Goal: Transaction & Acquisition: Purchase product/service

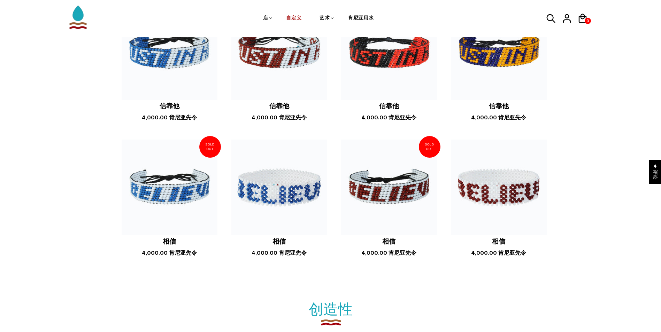
scroll to position [592, 0]
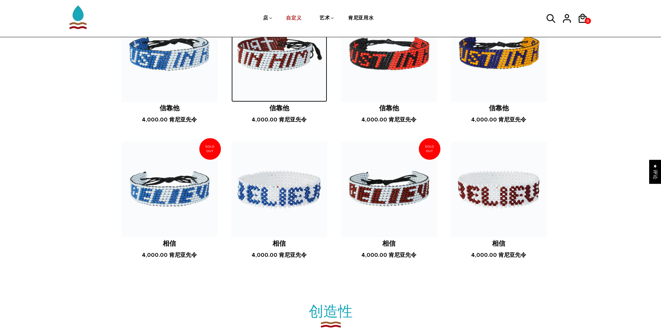
click at [300, 86] on img at bounding box center [279, 54] width 96 height 96
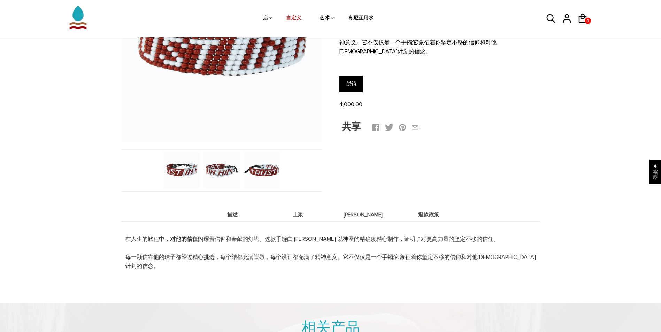
scroll to position [139, 0]
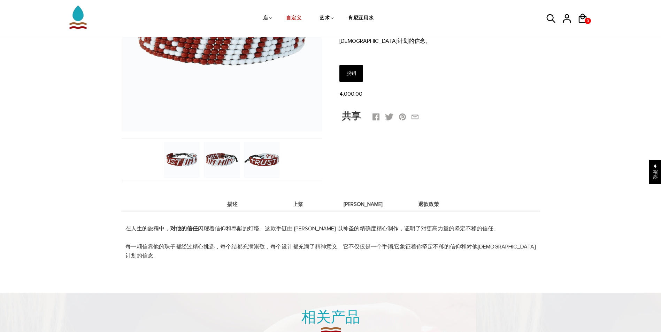
click at [305, 202] on span "上浆" at bounding box center [298, 205] width 62 height 6
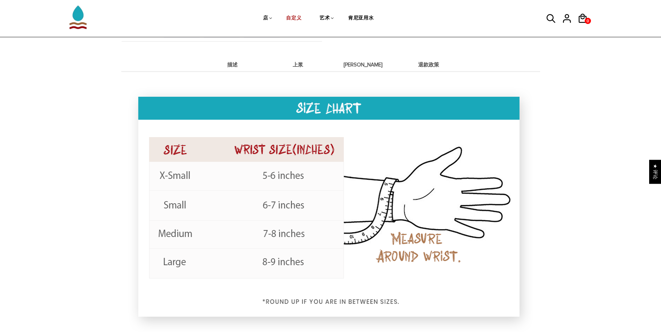
scroll to position [279, 0]
click at [364, 64] on span "迪特" at bounding box center [363, 65] width 62 height 6
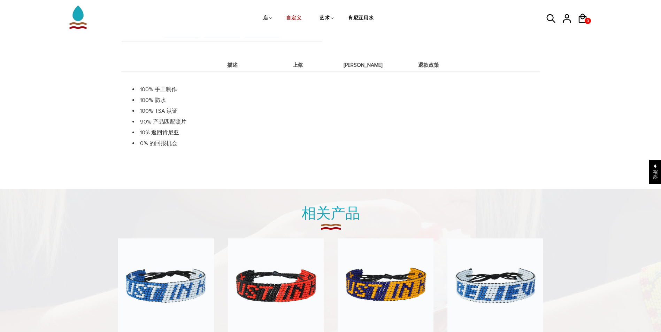
click at [426, 62] on span "退款政策" at bounding box center [428, 65] width 62 height 6
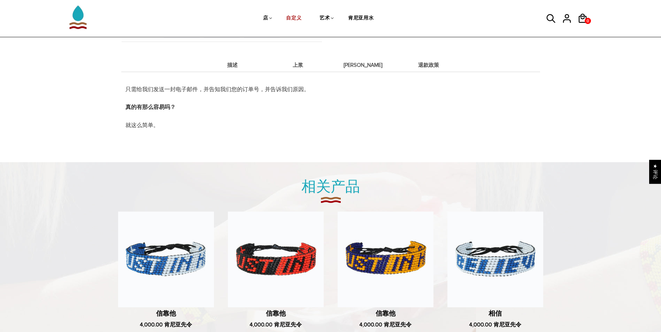
click at [387, 62] on span "[PERSON_NAME]" at bounding box center [363, 65] width 62 height 6
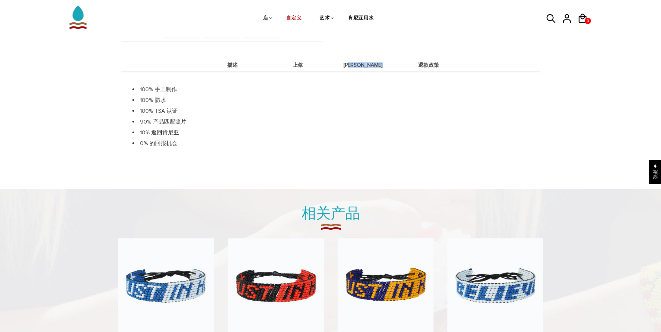
click at [387, 62] on span "[PERSON_NAME]" at bounding box center [363, 65] width 62 height 6
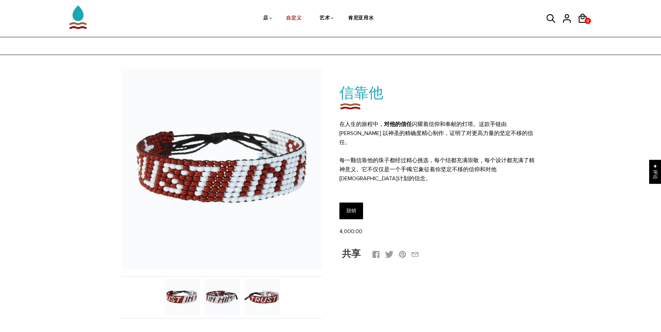
scroll to position [0, 0]
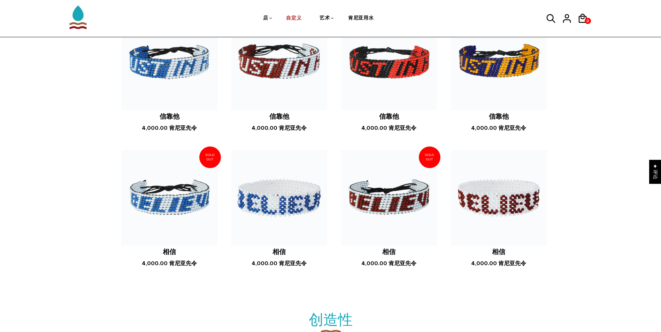
scroll to position [592, 0]
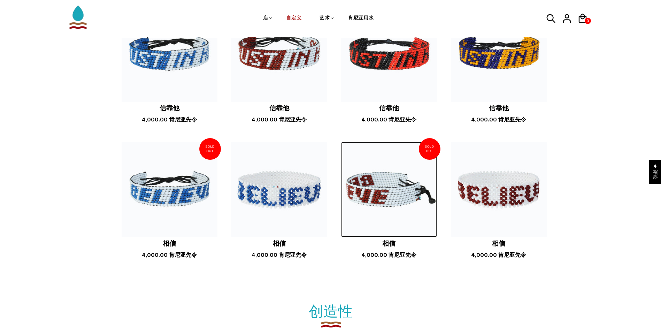
click at [400, 210] on img at bounding box center [389, 190] width 96 height 96
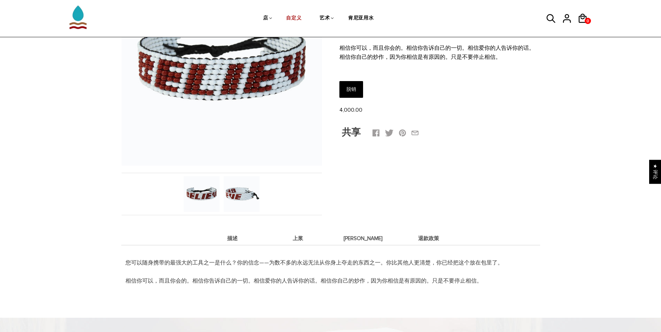
scroll to position [105, 0]
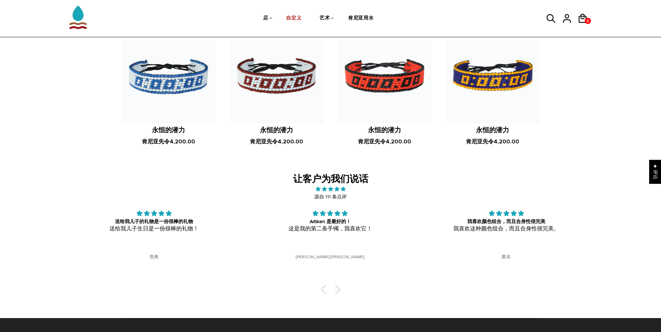
scroll to position [1045, 0]
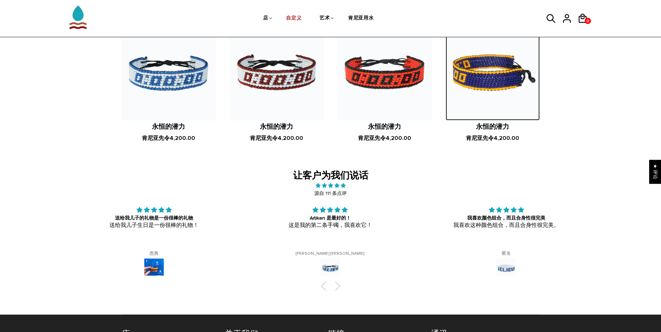
click at [497, 97] on img at bounding box center [493, 73] width 94 height 94
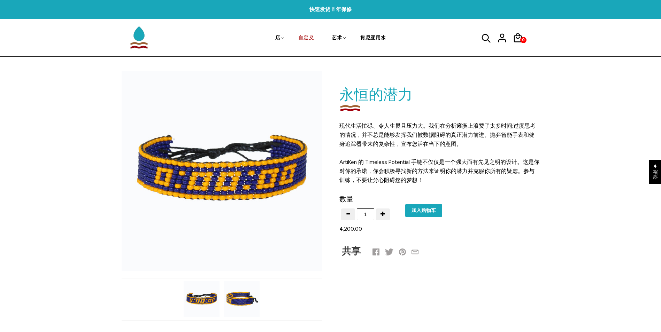
click at [418, 210] on input "Add to cart" at bounding box center [423, 210] width 37 height 13
type input "加入购物车"
click at [517, 36] on icon at bounding box center [518, 37] width 8 height 9
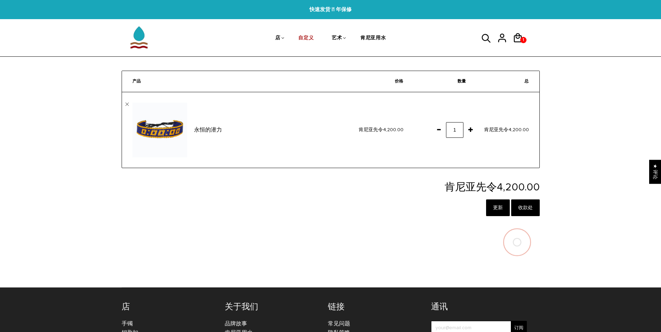
click at [493, 248] on div at bounding box center [331, 242] width 418 height 45
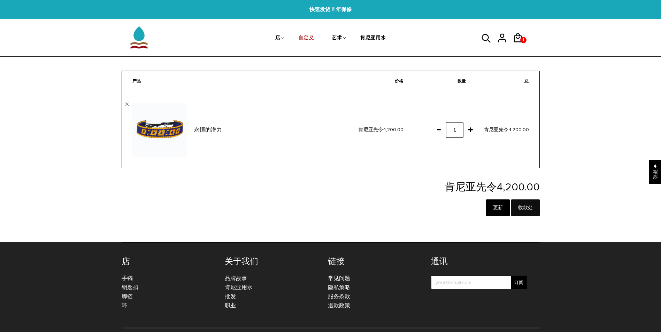
click at [518, 213] on input "Checkout" at bounding box center [525, 208] width 29 height 17
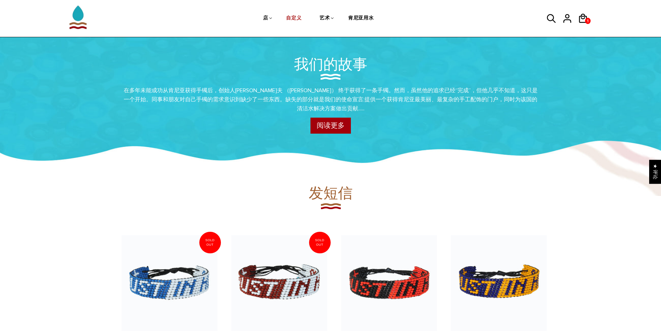
scroll to position [383, 0]
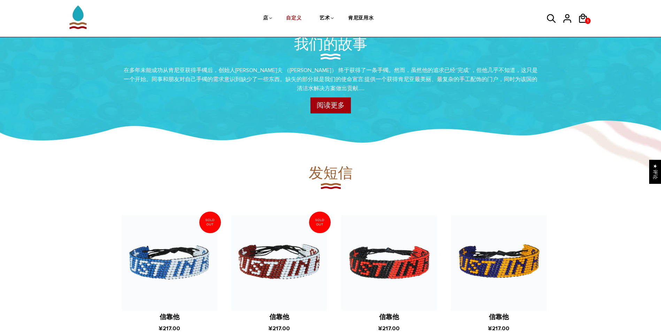
click at [604, 176] on section "发短信 ArtiKen 信靠他 ¥217.00 ArtiKen 信靠他 ¥217.00" at bounding box center [330, 330] width 661 height 334
click at [581, 206] on section "发短信 ArtiKen 信靠他 ¥217.00 ArtiKen 信靠他 ¥217.00" at bounding box center [330, 330] width 661 height 334
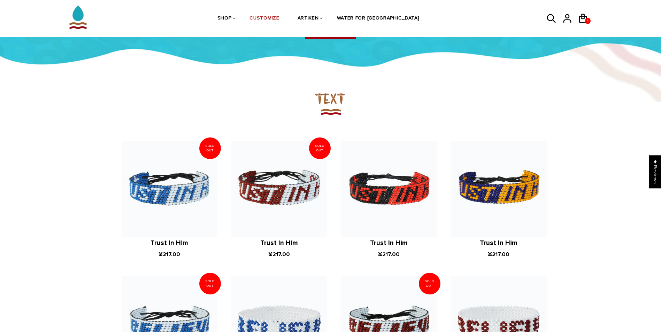
scroll to position [488, 0]
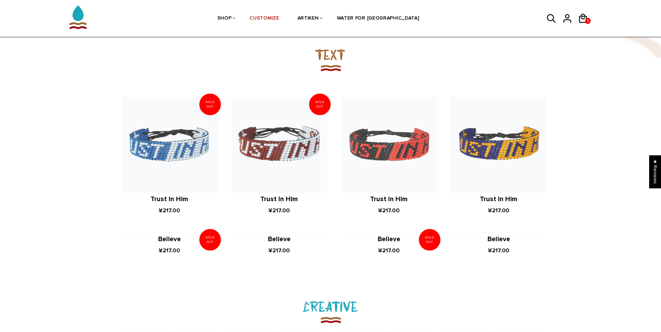
scroll to position [523, 0]
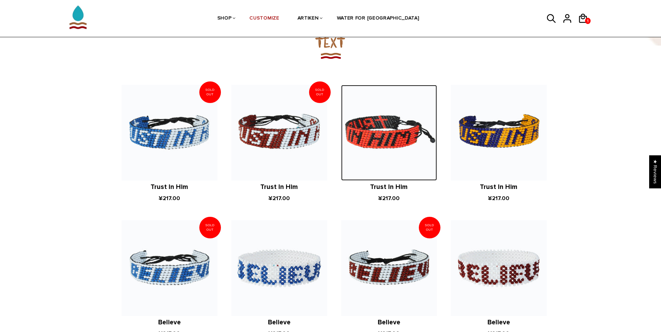
click at [402, 160] on img at bounding box center [389, 133] width 96 height 96
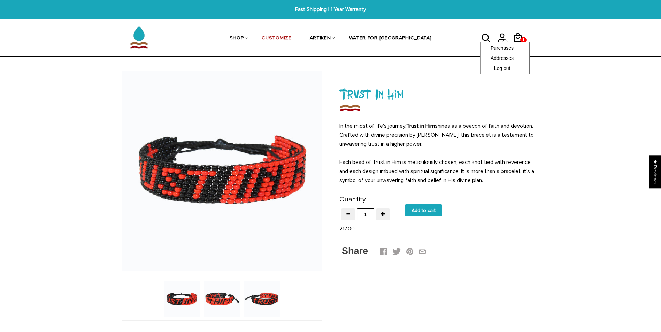
click at [502, 42] on div "Purchases Addresses Log out" at bounding box center [505, 58] width 50 height 32
click at [504, 49] on link "Purchases" at bounding box center [504, 47] width 28 height 7
click at [505, 59] on link "Addresses" at bounding box center [504, 57] width 28 height 7
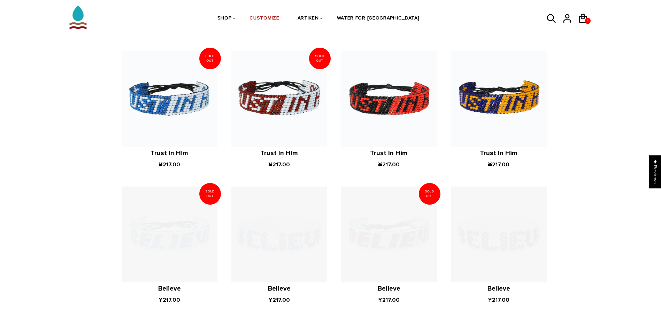
scroll to position [557, 0]
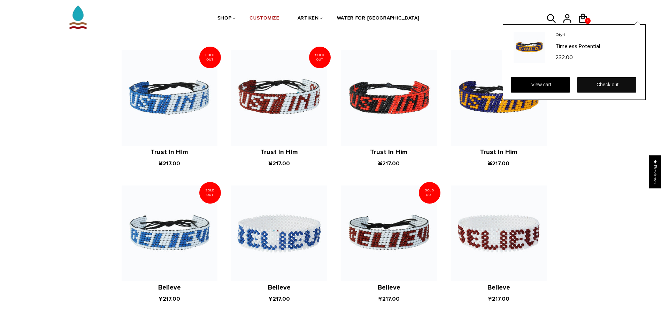
click at [599, 86] on link "Check out" at bounding box center [606, 84] width 59 height 15
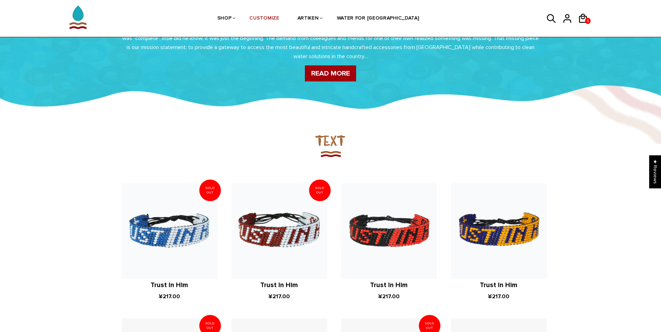
scroll to position [523, 0]
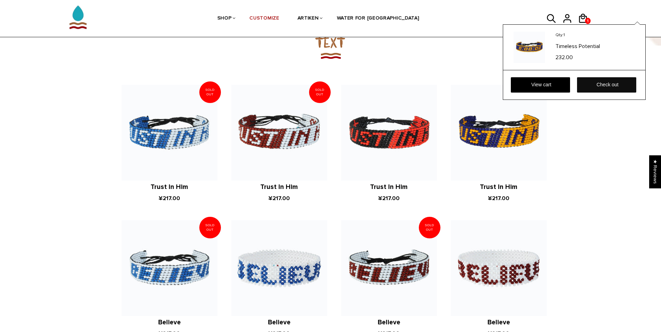
click at [606, 86] on link "Check out" at bounding box center [606, 84] width 59 height 15
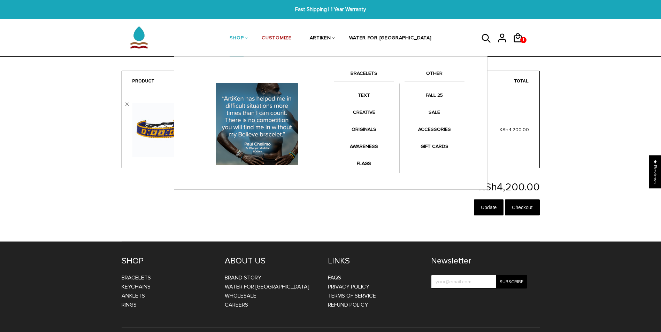
click at [244, 40] on link "SHOP" at bounding box center [237, 38] width 14 height 37
click at [366, 72] on link "BRACELETS" at bounding box center [364, 75] width 60 height 12
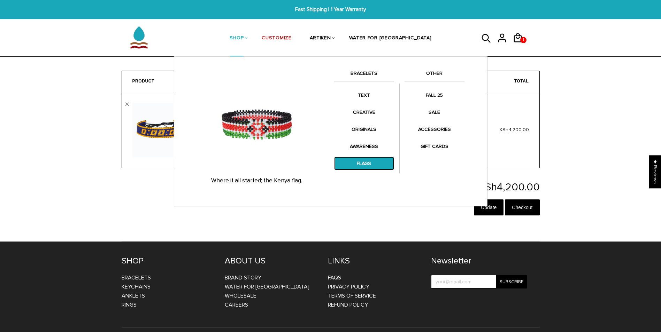
click at [362, 157] on link "FLAGS" at bounding box center [364, 164] width 60 height 14
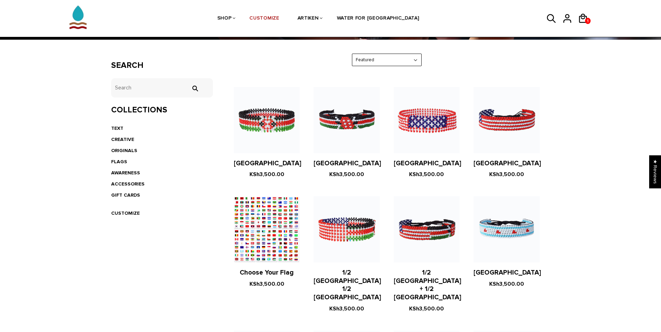
scroll to position [105, 0]
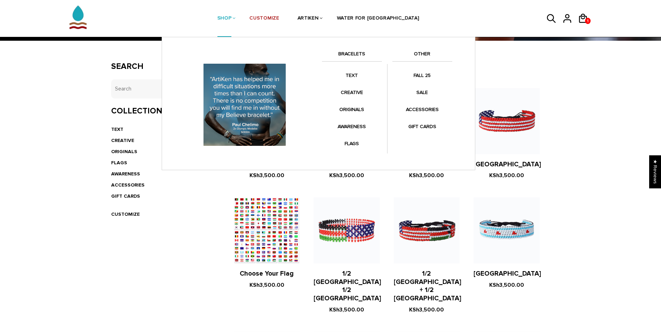
click at [358, 54] on link "BRACELETS" at bounding box center [352, 56] width 60 height 12
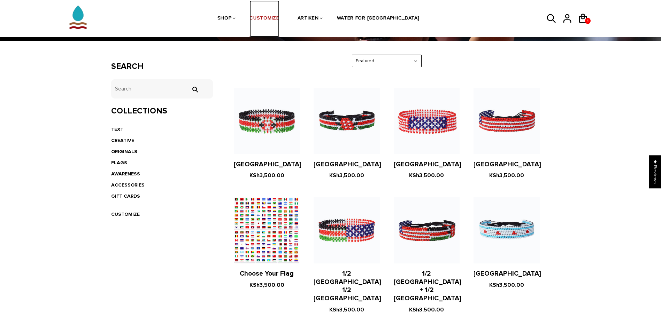
click at [279, 19] on link "CUSTOMIZE" at bounding box center [264, 18] width 30 height 37
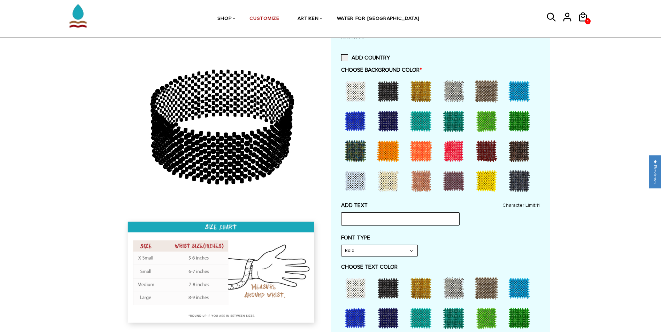
scroll to position [174, 0]
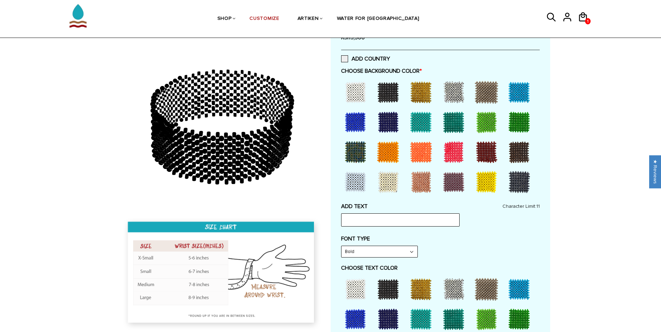
click at [385, 142] on div at bounding box center [388, 152] width 28 height 28
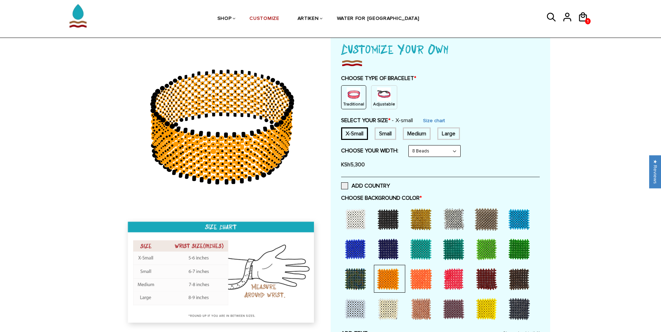
scroll to position [35, 0]
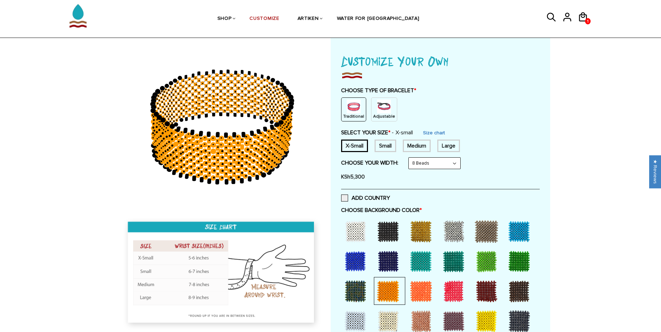
click at [434, 242] on div at bounding box center [422, 231] width 31 height 28
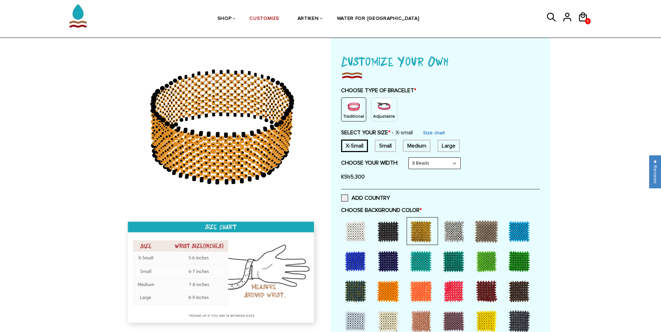
click at [449, 236] on div at bounding box center [454, 232] width 28 height 28
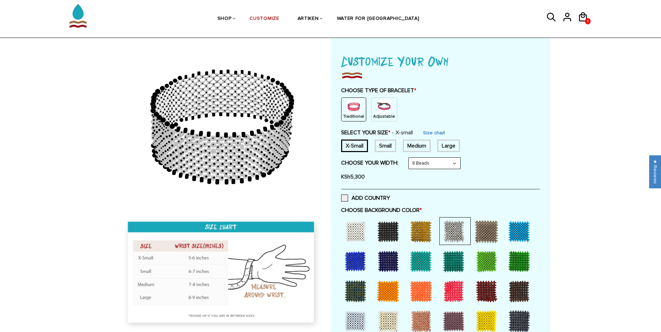
click at [452, 256] on div at bounding box center [454, 262] width 28 height 28
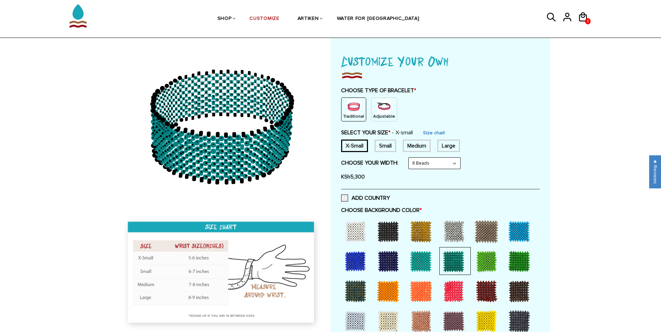
click at [456, 276] on div at bounding box center [440, 277] width 199 height 120
click at [488, 266] on div at bounding box center [486, 262] width 28 height 28
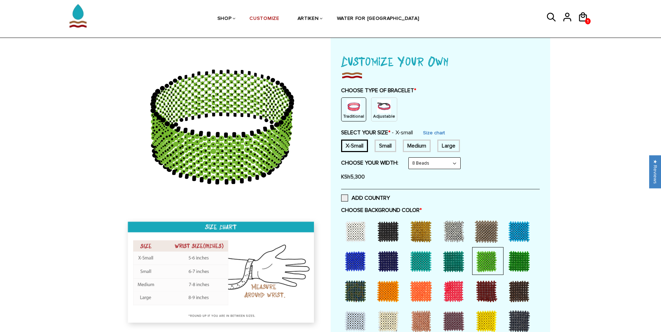
click at [512, 230] on div at bounding box center [519, 232] width 28 height 28
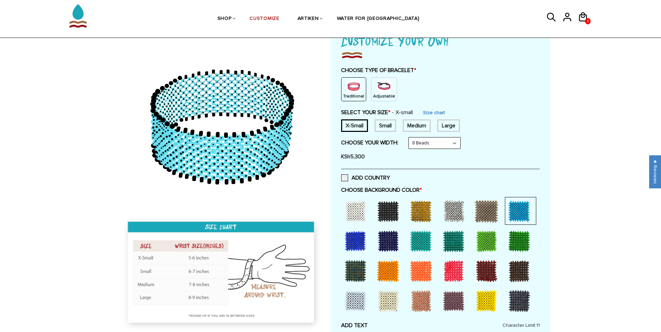
scroll to position [0, 0]
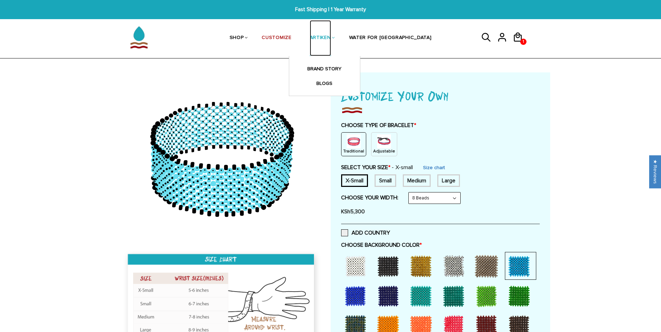
click at [331, 40] on link "ARTIKEN" at bounding box center [320, 38] width 21 height 36
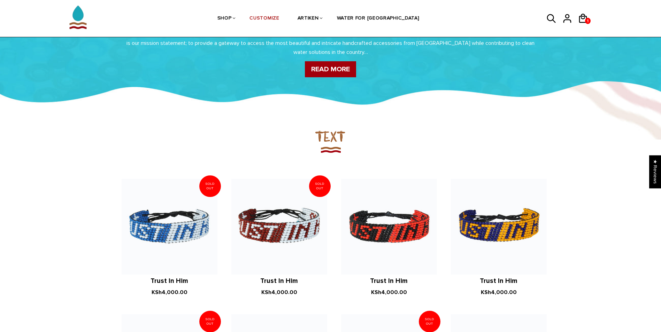
scroll to position [407, 0]
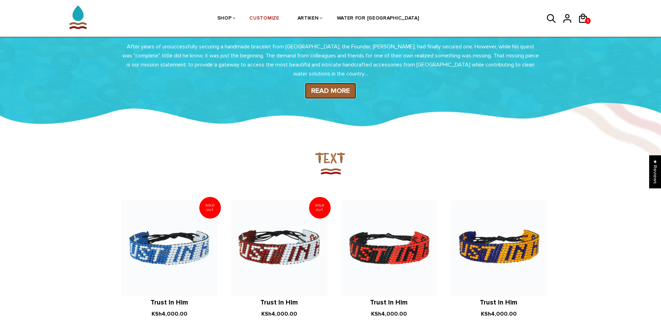
click at [334, 94] on link "READ MORE" at bounding box center [330, 91] width 51 height 16
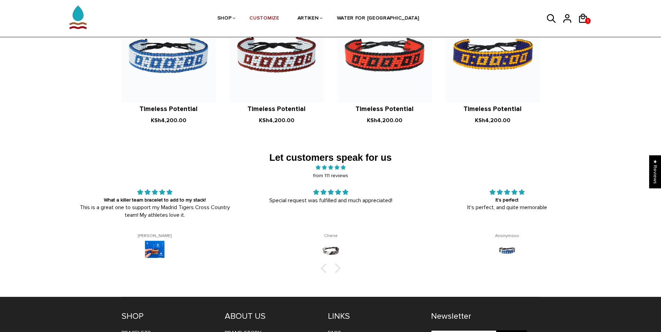
scroll to position [1138, 0]
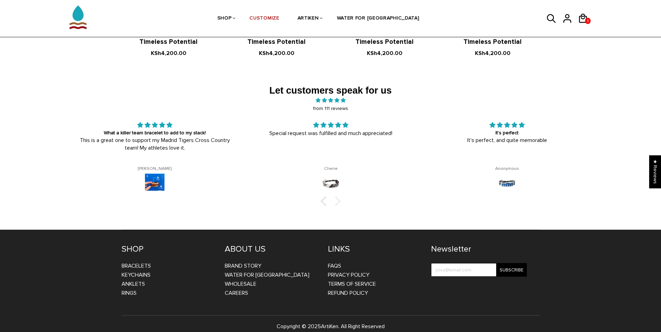
click at [337, 196] on div at bounding box center [336, 201] width 10 height 10
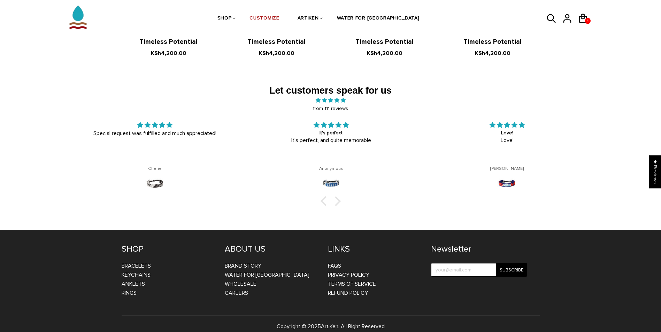
click at [322, 198] on div at bounding box center [330, 201] width 529 height 7
click at [325, 196] on div at bounding box center [325, 201] width 10 height 10
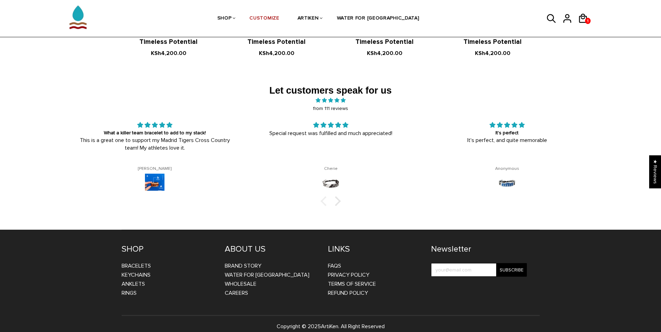
click at [325, 196] on div at bounding box center [325, 201] width 10 height 10
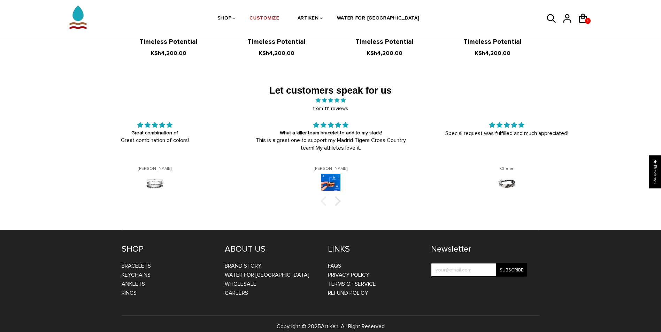
click at [325, 196] on div at bounding box center [325, 201] width 10 height 10
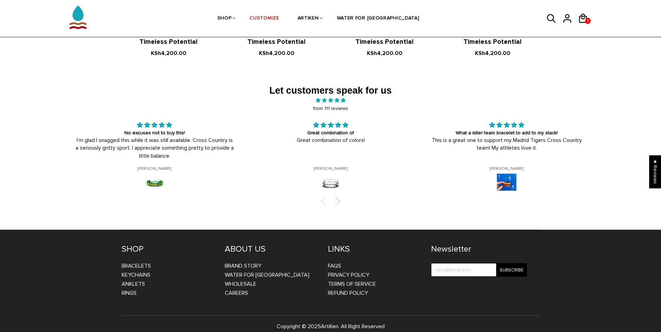
click at [325, 196] on div at bounding box center [325, 201] width 10 height 10
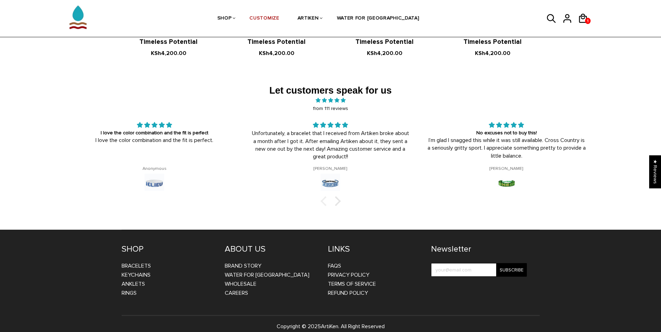
click at [325, 196] on div at bounding box center [325, 201] width 10 height 10
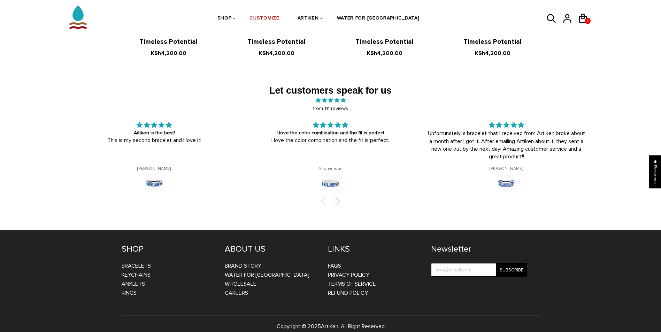
click at [325, 196] on div at bounding box center [325, 201] width 10 height 10
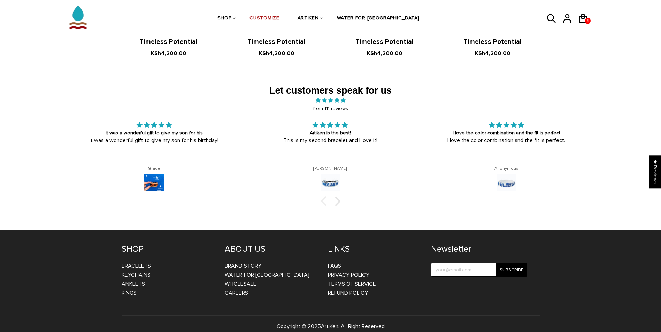
click at [325, 196] on div at bounding box center [325, 201] width 10 height 10
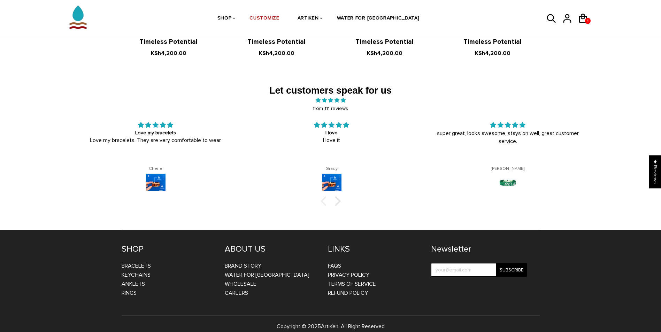
click at [325, 196] on div at bounding box center [325, 201] width 10 height 10
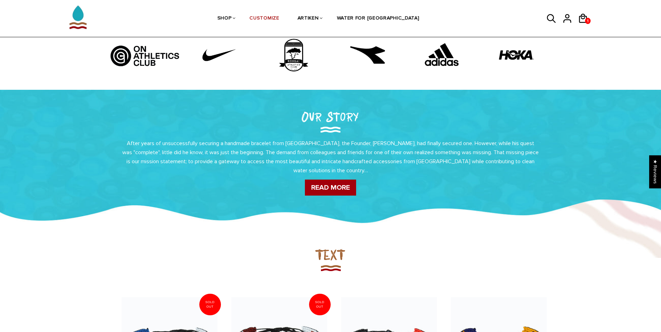
scroll to position [302, 0]
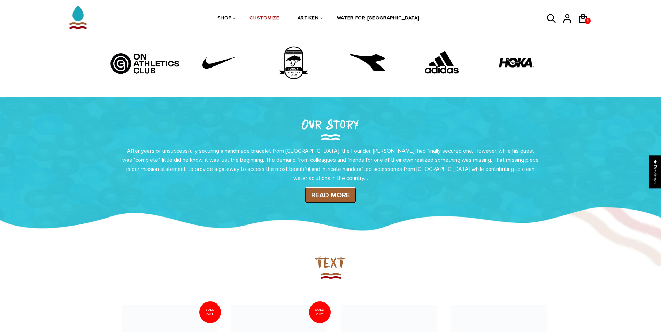
click at [335, 193] on link "READ MORE" at bounding box center [330, 195] width 51 height 16
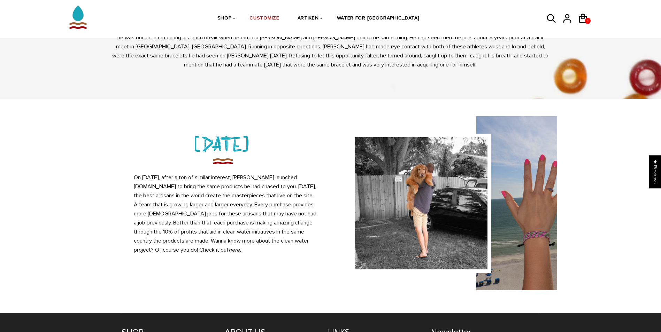
scroll to position [627, 0]
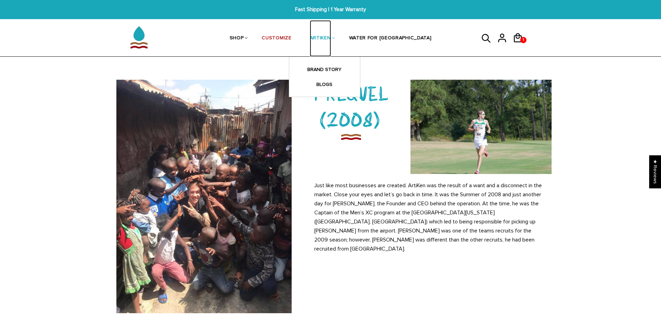
click at [331, 40] on link "ARTIKEN" at bounding box center [320, 38] width 21 height 37
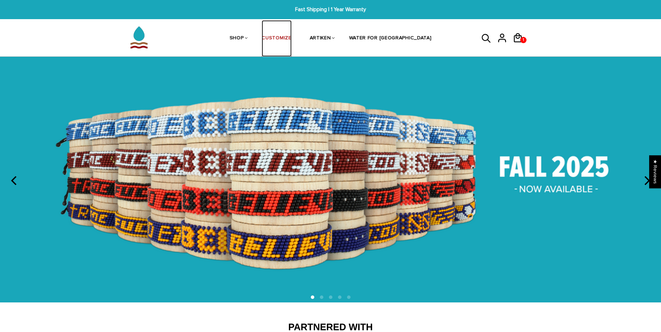
click at [291, 39] on link "CUSTOMIZE" at bounding box center [277, 38] width 30 height 37
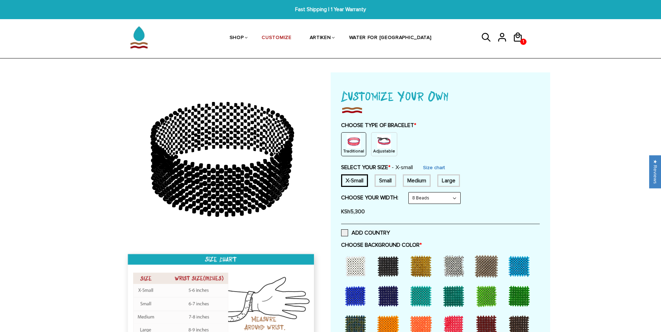
click at [384, 181] on div "Small" at bounding box center [385, 181] width 22 height 13
click at [427, 186] on div "Medium" at bounding box center [417, 181] width 28 height 13
click at [442, 183] on div "Large" at bounding box center [448, 181] width 23 height 13
click at [389, 183] on div "Small" at bounding box center [385, 181] width 22 height 13
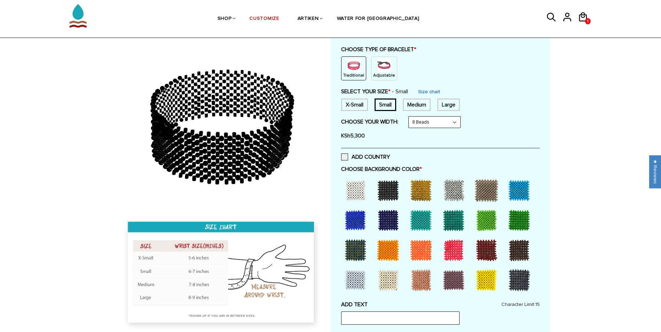
scroll to position [139, 0]
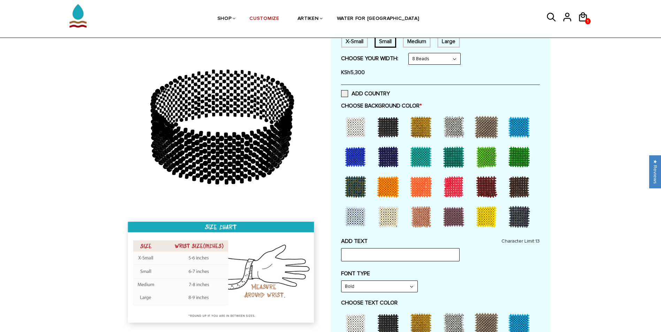
click at [349, 218] on div at bounding box center [355, 217] width 28 height 28
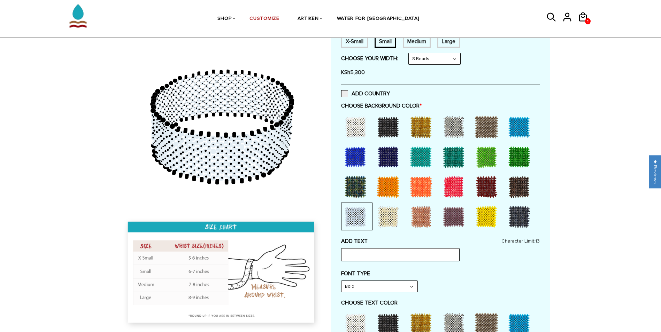
click at [384, 193] on div at bounding box center [388, 187] width 28 height 28
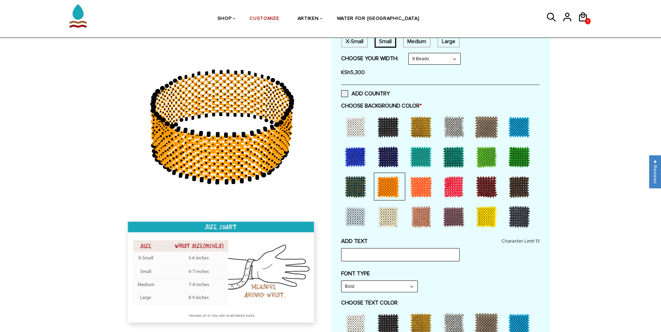
click at [414, 211] on div at bounding box center [421, 217] width 28 height 28
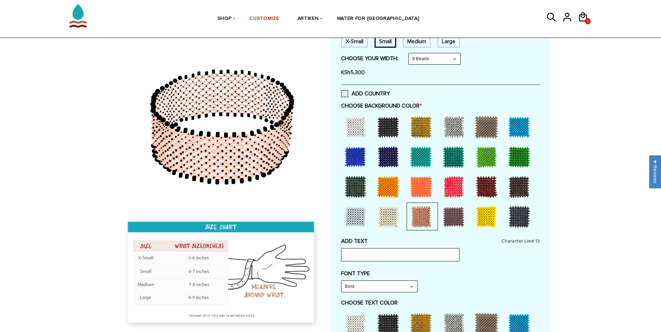
drag, startPoint x: 426, startPoint y: 188, endPoint x: 436, endPoint y: 188, distance: 9.4
click at [426, 188] on div at bounding box center [421, 187] width 28 height 28
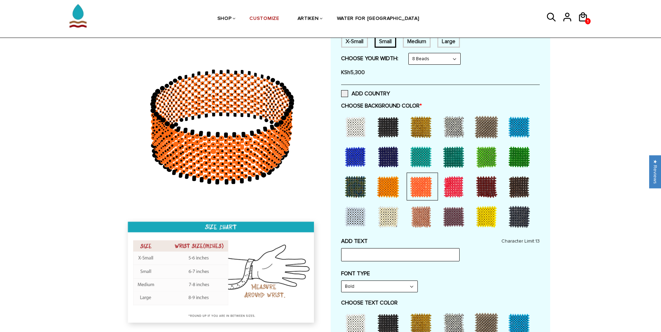
click at [451, 189] on div at bounding box center [454, 187] width 28 height 28
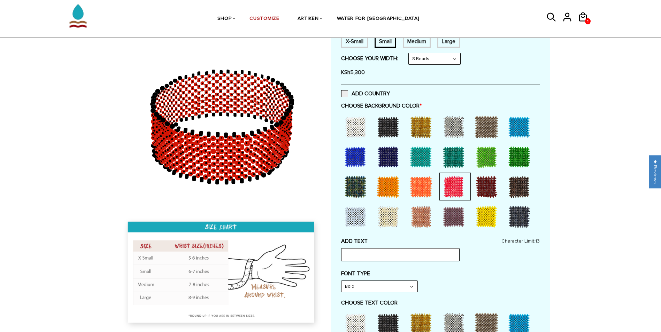
click at [459, 212] on div at bounding box center [454, 217] width 28 height 28
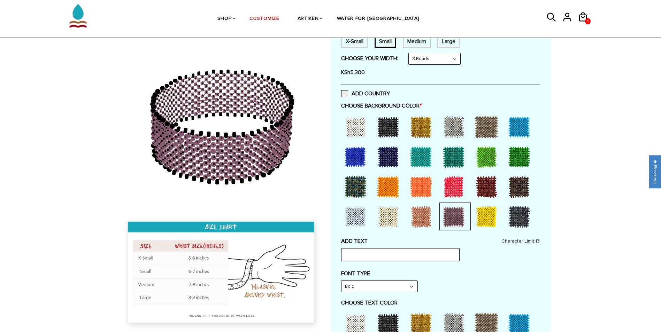
click at [491, 207] on div at bounding box center [486, 217] width 28 height 28
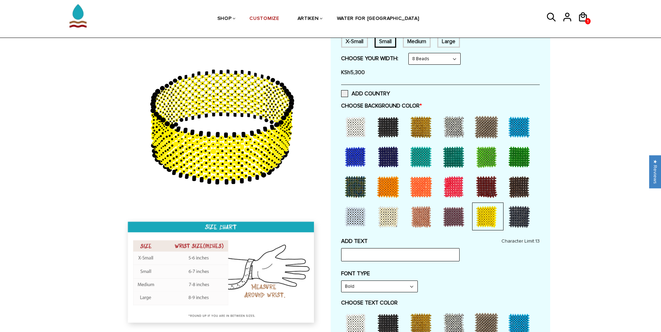
click at [496, 190] on div at bounding box center [486, 187] width 28 height 28
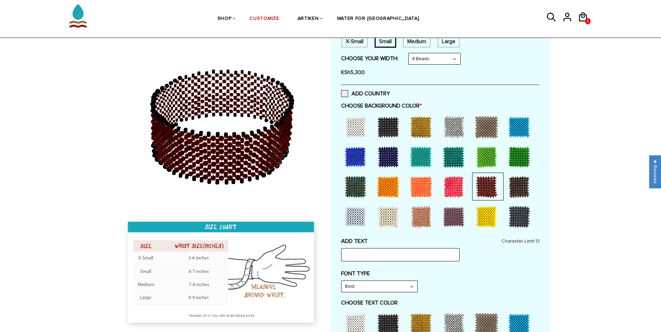
click at [493, 161] on div at bounding box center [486, 157] width 28 height 28
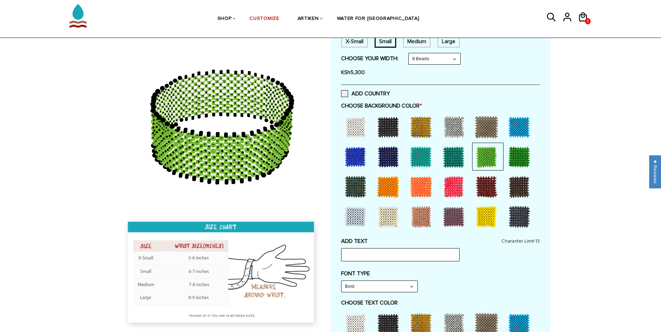
click at [490, 134] on div at bounding box center [486, 127] width 28 height 28
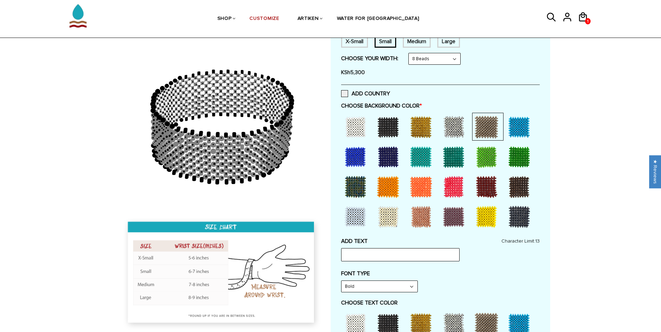
click at [518, 131] on div at bounding box center [519, 127] width 28 height 28
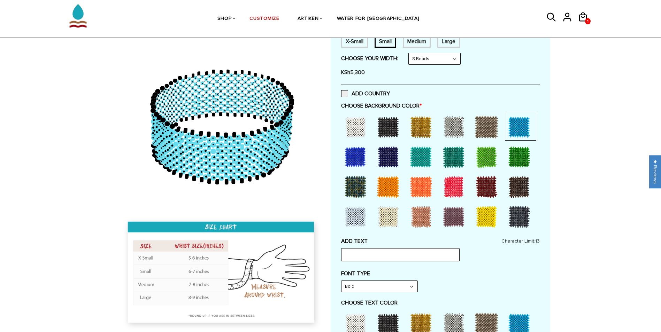
click at [524, 160] on div at bounding box center [519, 157] width 28 height 28
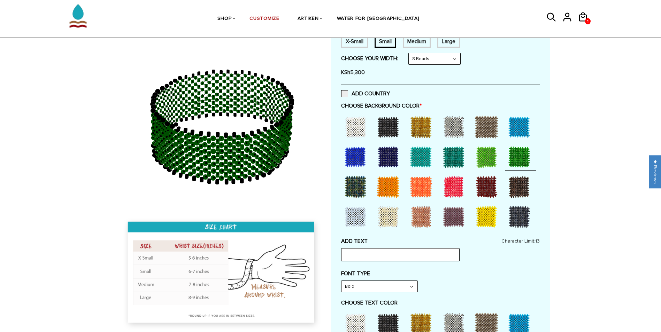
click at [521, 185] on div at bounding box center [519, 187] width 28 height 28
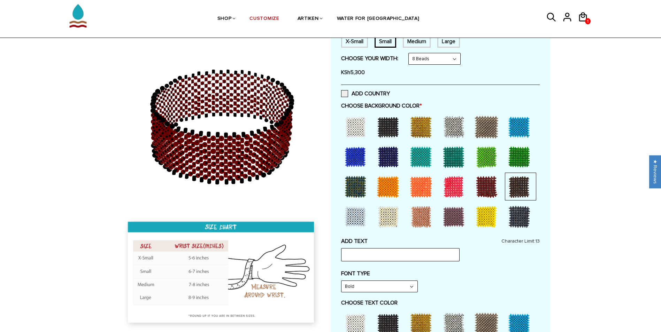
click at [518, 211] on div at bounding box center [519, 217] width 28 height 28
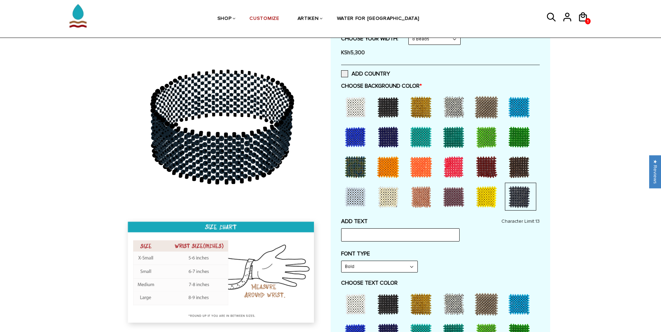
scroll to position [244, 0]
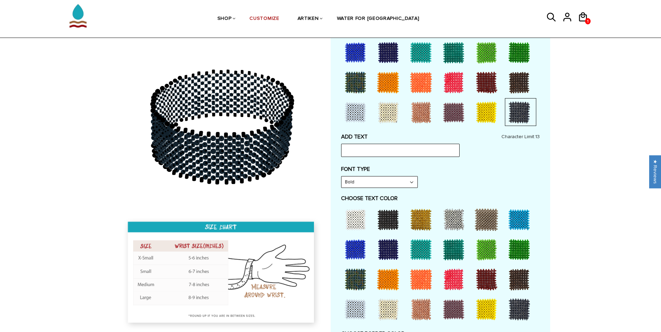
click at [362, 216] on div at bounding box center [355, 220] width 28 height 28
click at [388, 220] on div at bounding box center [388, 220] width 28 height 28
click at [425, 222] on div at bounding box center [421, 220] width 28 height 28
click at [461, 224] on div at bounding box center [454, 220] width 28 height 28
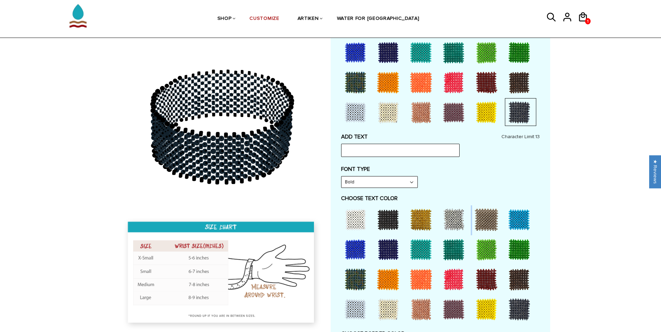
click at [402, 184] on select "Bold" at bounding box center [379, 182] width 76 height 11
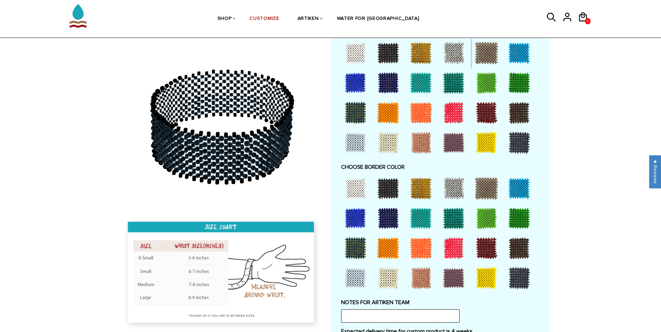
scroll to position [418, 0]
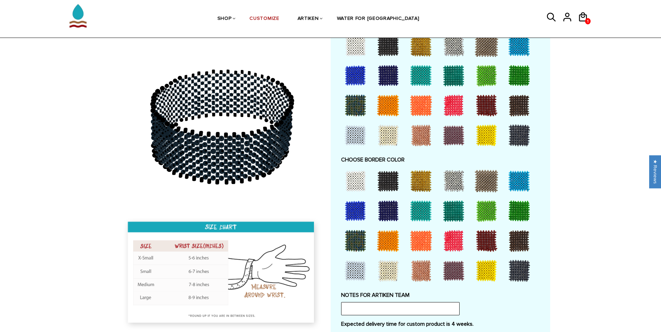
click at [444, 212] on div at bounding box center [454, 211] width 28 height 28
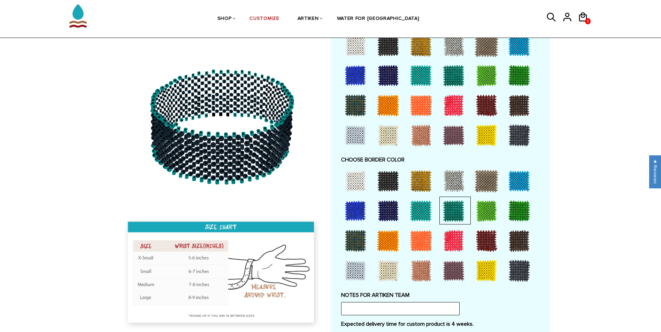
click at [452, 241] on div at bounding box center [454, 241] width 28 height 28
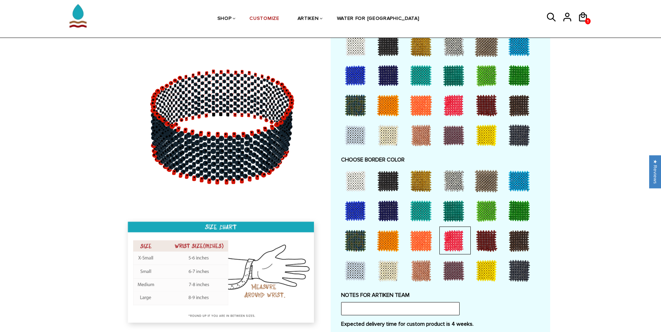
click at [449, 254] on div at bounding box center [454, 241] width 28 height 28
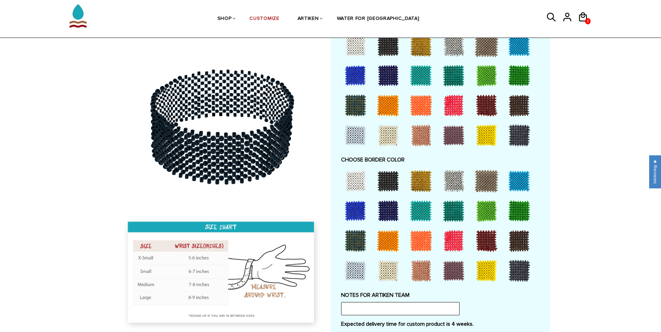
click at [444, 266] on div at bounding box center [454, 271] width 28 height 28
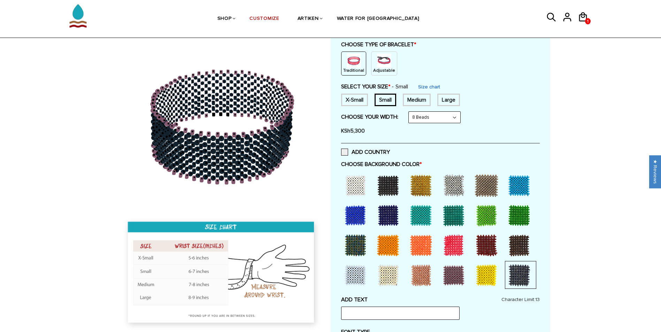
scroll to position [70, 0]
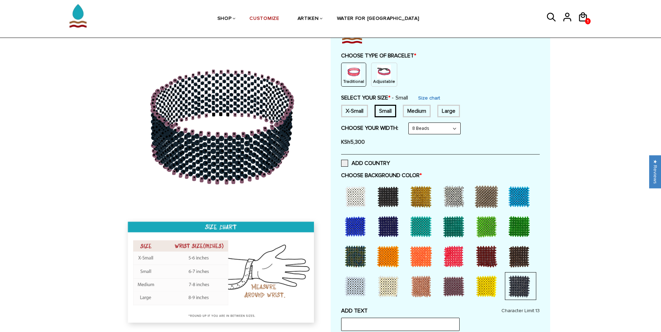
click at [420, 240] on div at bounding box center [421, 227] width 28 height 28
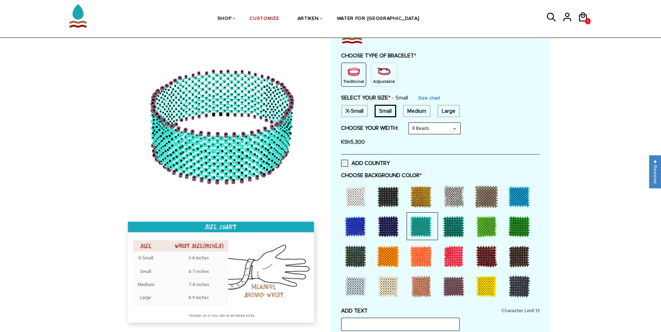
click at [421, 252] on div at bounding box center [421, 257] width 28 height 28
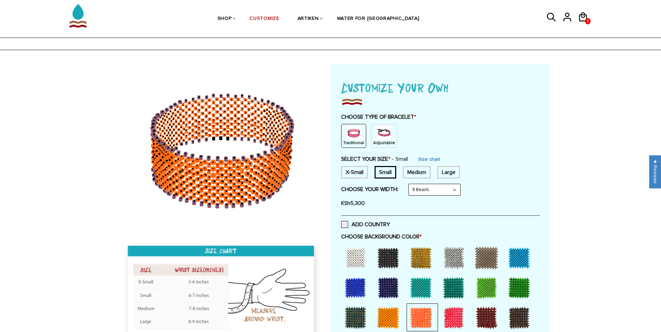
scroll to position [0, 0]
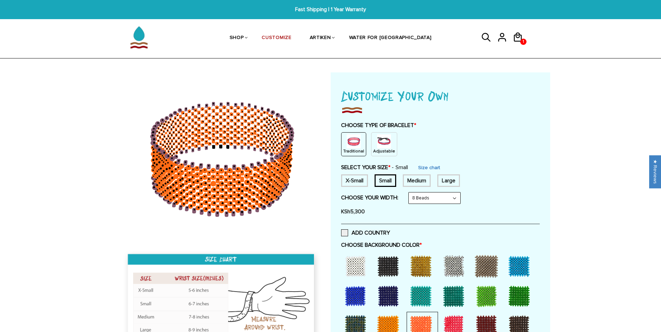
click at [418, 180] on div "Medium" at bounding box center [417, 181] width 28 height 13
click at [432, 194] on select "8 Beads 6 Beads 10 Beads" at bounding box center [435, 198] width 52 height 11
click at [410, 193] on select "8 Beads 6 Beads 10 Beads" at bounding box center [435, 198] width 52 height 11
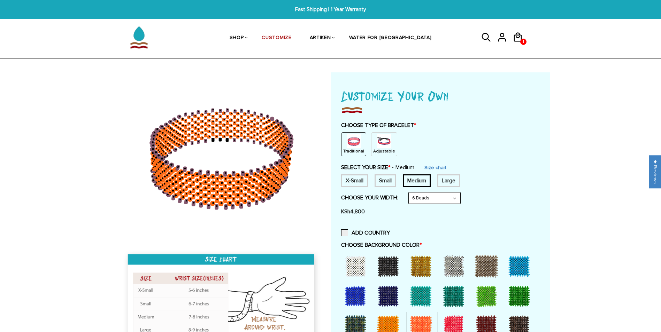
click at [439, 199] on select "8 Beads 6 Beads 10 Beads" at bounding box center [435, 198] width 52 height 11
select select "10-beads"
click at [410, 193] on select "8 Beads 6 Beads 10 Beads" at bounding box center [435, 198] width 52 height 11
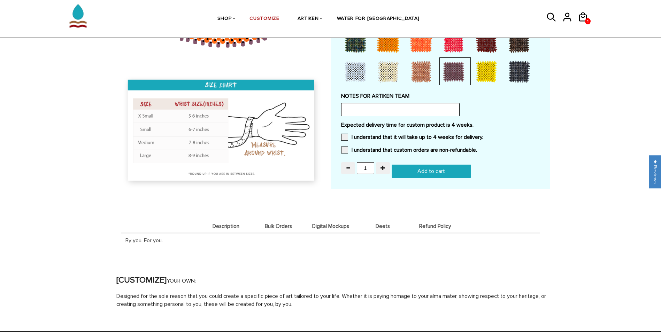
scroll to position [627, 0]
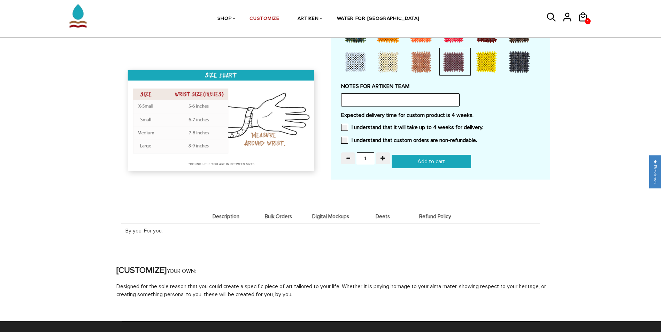
click at [354, 220] on li "Digital Mockups" at bounding box center [330, 217] width 52 height 14
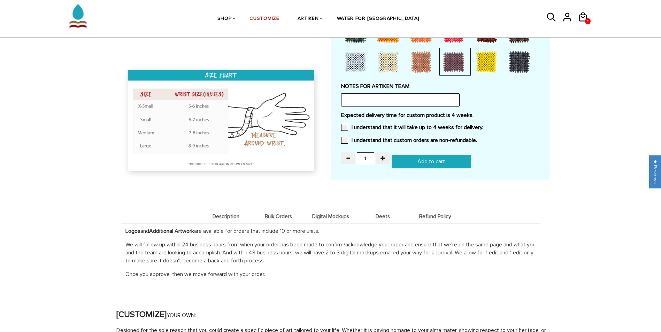
click at [377, 217] on span "Deets" at bounding box center [382, 217] width 49 height 6
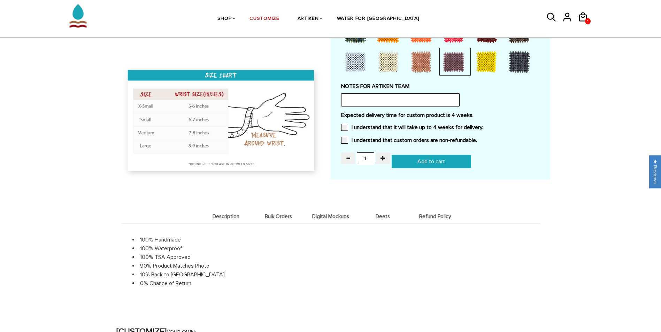
click at [441, 216] on span "Refund Policy" at bounding box center [435, 217] width 49 height 6
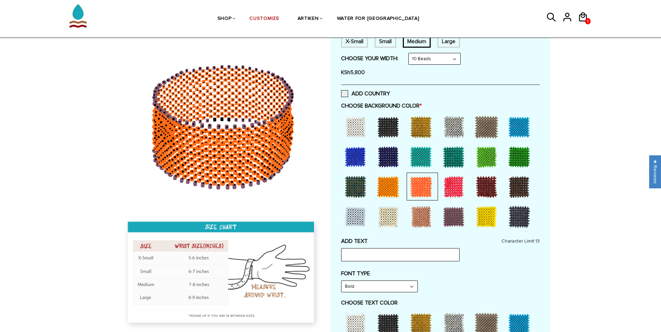
scroll to position [0, 0]
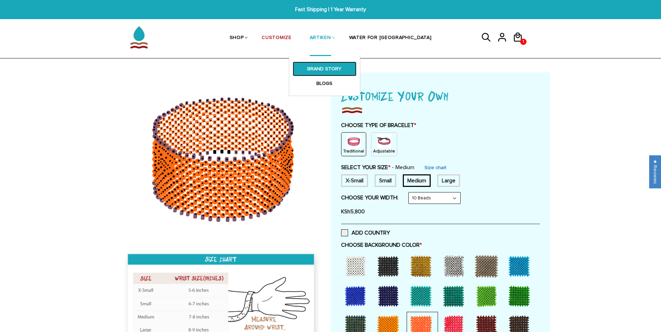
click at [349, 67] on link "BRAND STORY" at bounding box center [325, 69] width 64 height 15
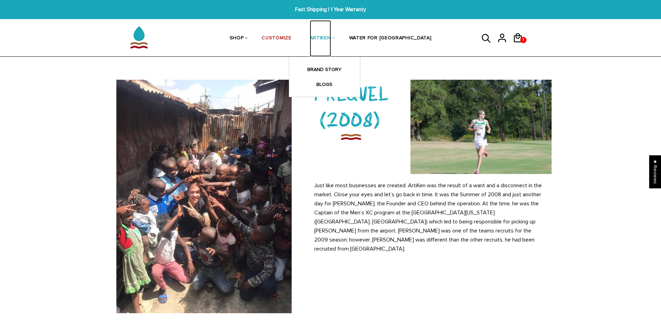
click at [331, 44] on link "ARTIKEN" at bounding box center [320, 38] width 21 height 37
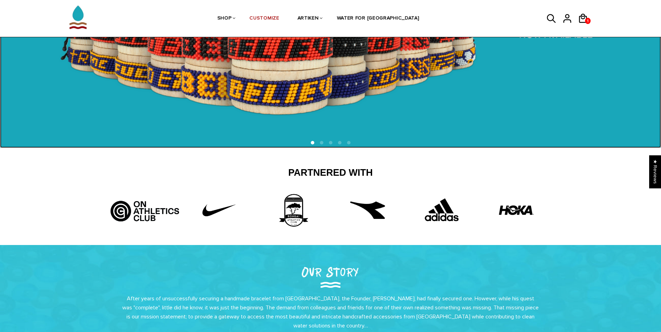
scroll to position [116, 0]
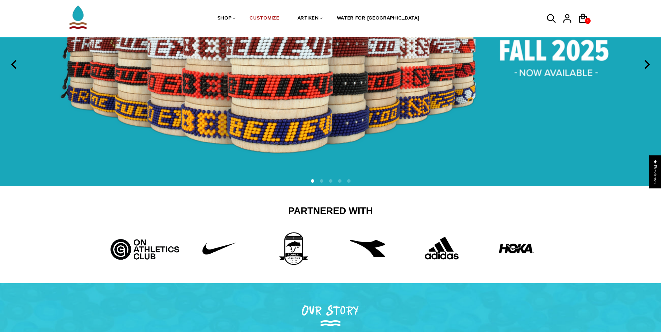
click at [322, 181] on li at bounding box center [321, 180] width 3 height 3
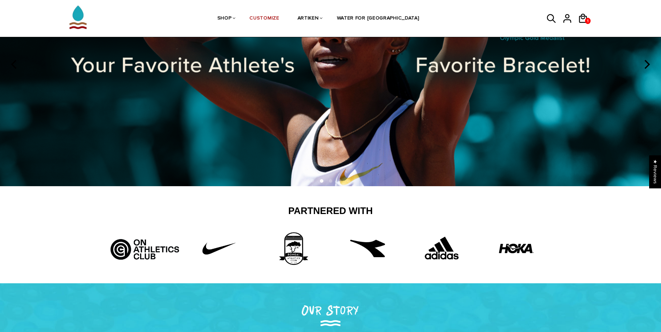
click at [332, 182] on li at bounding box center [330, 180] width 3 height 3
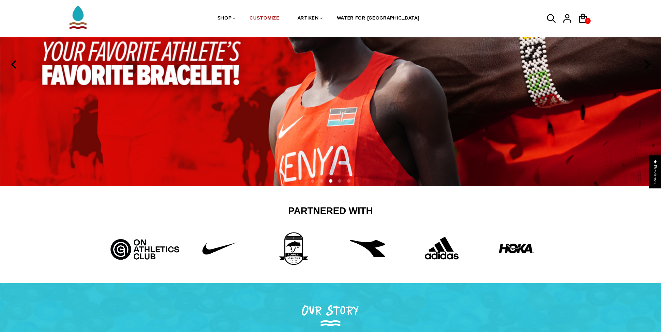
click at [338, 181] on li at bounding box center [339, 180] width 3 height 3
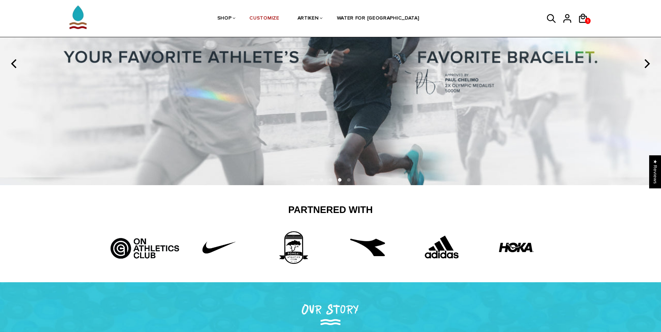
click at [347, 181] on li at bounding box center [348, 179] width 3 height 3
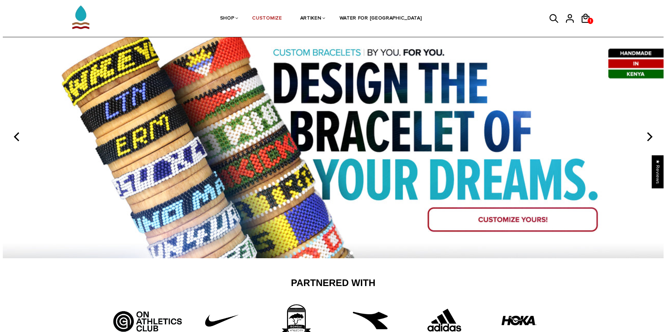
scroll to position [0, 0]
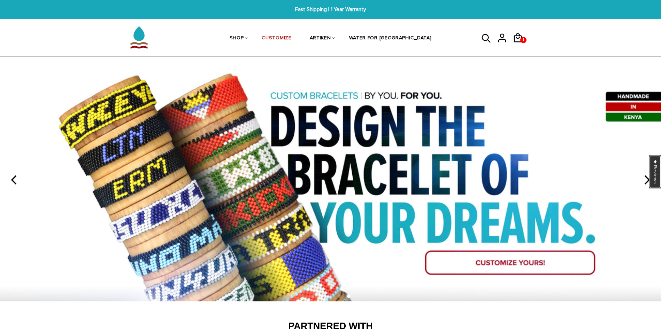
click at [658, 173] on div "★ Reviews" at bounding box center [655, 171] width 12 height 33
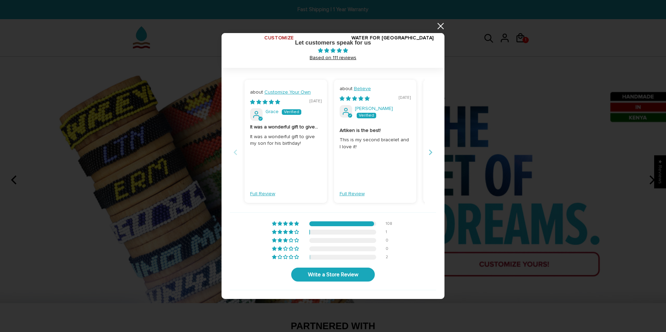
click at [428, 152] on button "Next" at bounding box center [430, 153] width 11 height 16
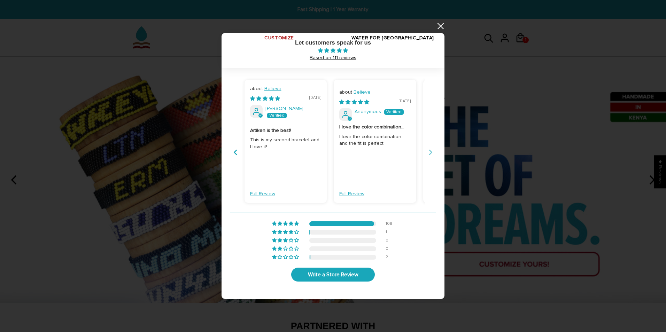
click at [428, 152] on button "Next" at bounding box center [430, 153] width 11 height 16
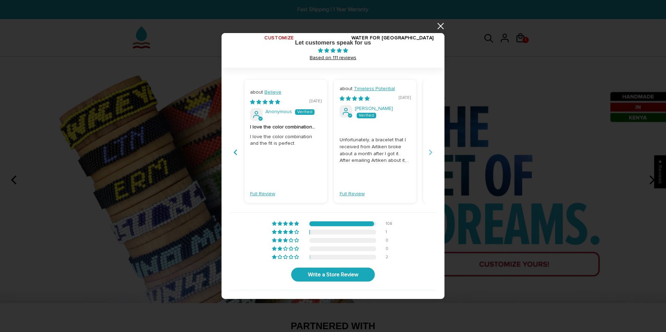
click at [428, 152] on button "Next" at bounding box center [430, 153] width 11 height 16
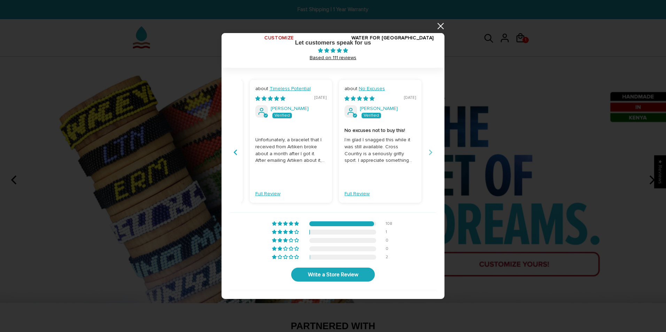
click at [428, 152] on button "Next" at bounding box center [430, 153] width 11 height 16
click at [359, 191] on link "Full Review" at bounding box center [357, 194] width 25 height 7
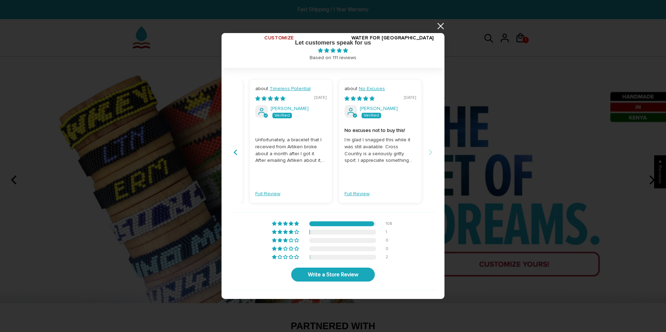
click at [331, 59] on span "Based on 111 reviews" at bounding box center [333, 58] width 47 height 6
click at [274, 137] on div "Unfortunately, a bracelet that I received from Artiken broke about a month afte…" at bounding box center [290, 150] width 71 height 27
click at [279, 155] on div "Unfortunately, a bracelet that I received from Artiken broke about a month afte…" at bounding box center [290, 150] width 71 height 27
click at [266, 191] on link "Full Review" at bounding box center [267, 194] width 25 height 7
click at [260, 113] on div at bounding box center [261, 111] width 13 height 13
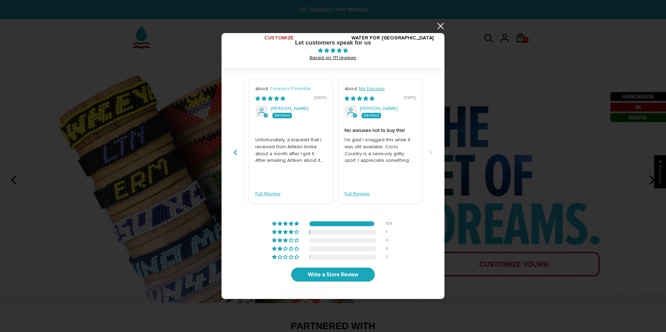
click at [280, 90] on link "Timeless Potential" at bounding box center [290, 89] width 41 height 6
click at [443, 26] on link at bounding box center [440, 26] width 8 height 8
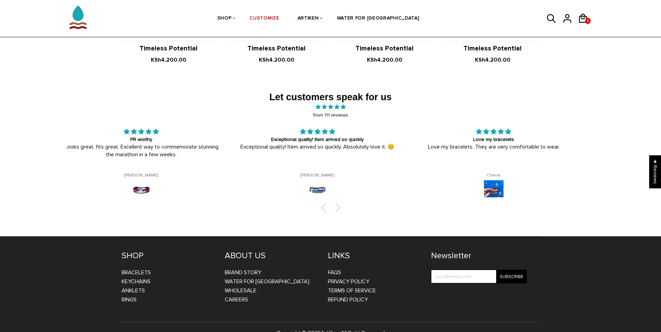
scroll to position [1137, 0]
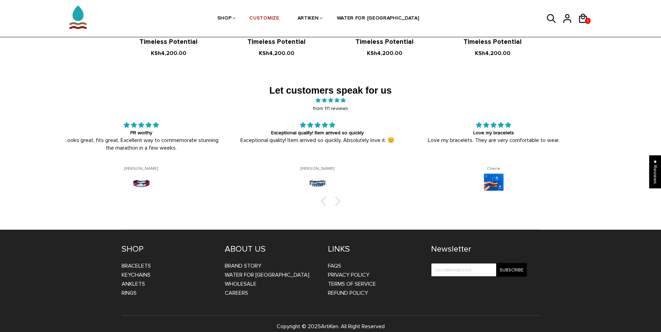
click at [324, 198] on div "Let customers speak for us from 111 reviews It was a wonderful gift to give my …" at bounding box center [330, 149] width 529 height 162
click at [324, 196] on div at bounding box center [325, 201] width 10 height 10
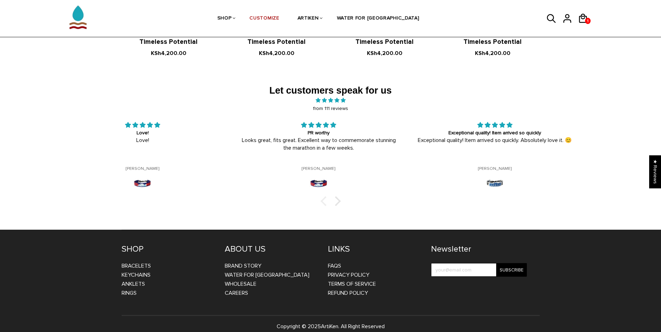
click at [324, 196] on div at bounding box center [325, 201] width 10 height 10
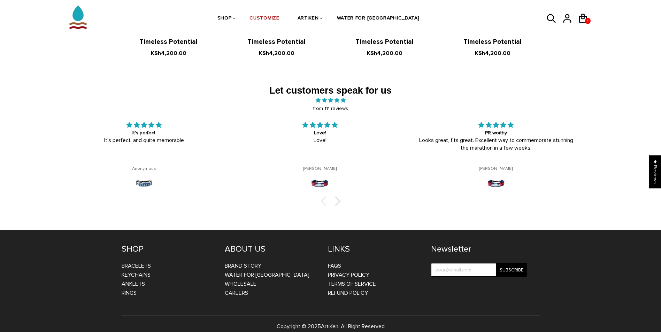
click at [324, 196] on div at bounding box center [325, 201] width 10 height 10
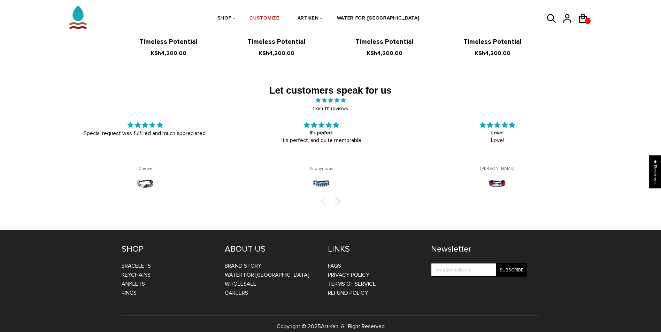
click at [324, 196] on div at bounding box center [325, 201] width 10 height 10
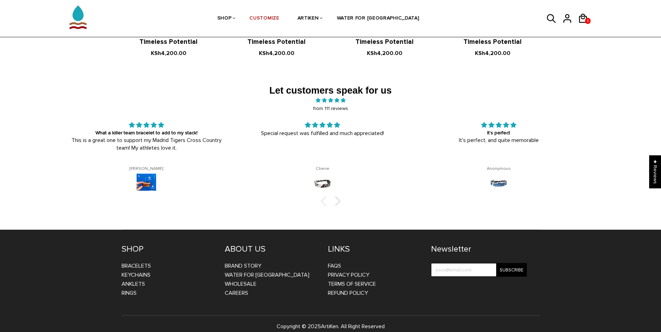
click at [324, 196] on div at bounding box center [325, 201] width 10 height 10
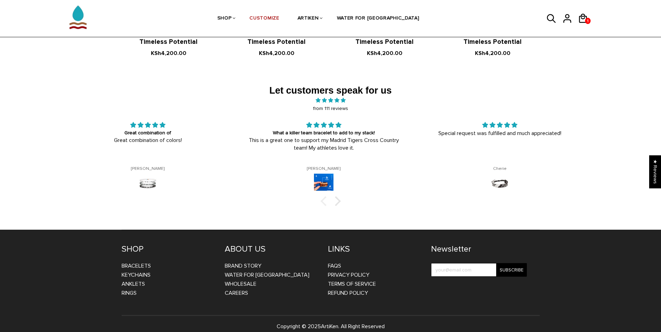
click at [324, 196] on div at bounding box center [325, 201] width 10 height 10
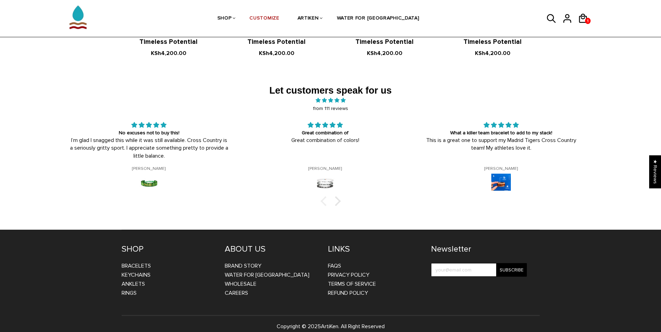
click at [324, 196] on div at bounding box center [325, 201] width 10 height 10
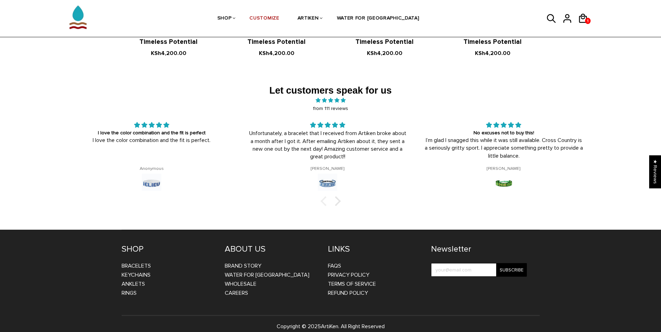
click at [324, 196] on div at bounding box center [325, 201] width 10 height 10
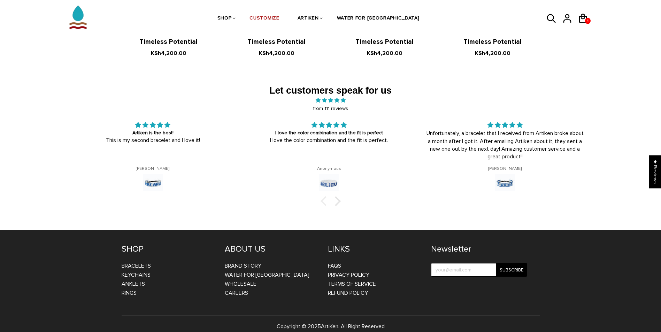
click at [324, 196] on div at bounding box center [325, 201] width 10 height 10
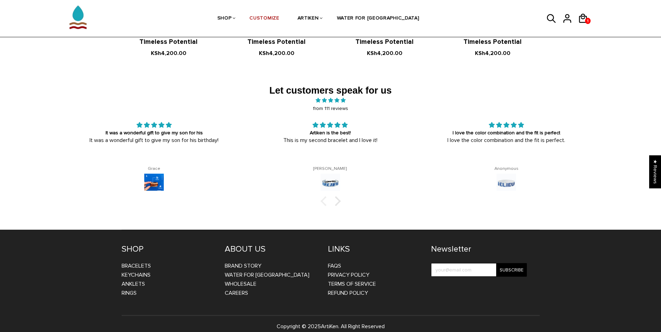
click at [324, 196] on div at bounding box center [325, 201] width 10 height 10
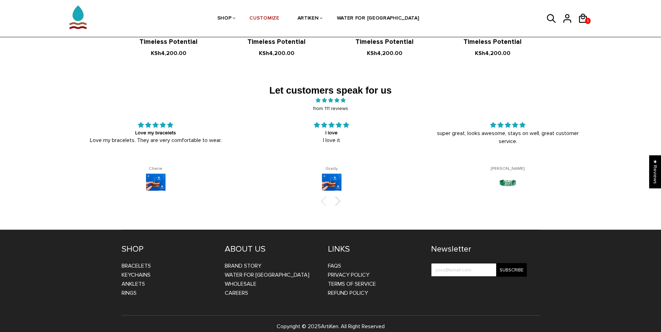
click at [324, 196] on div at bounding box center [325, 201] width 10 height 10
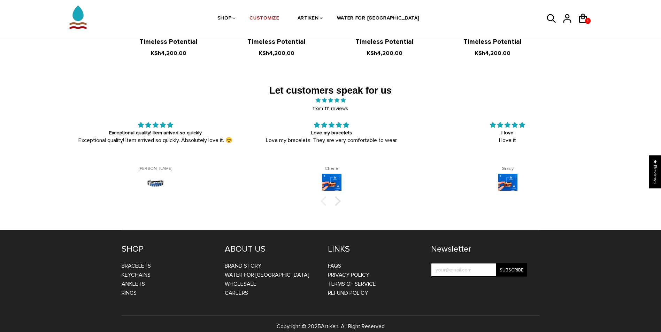
click at [324, 196] on div at bounding box center [325, 201] width 10 height 10
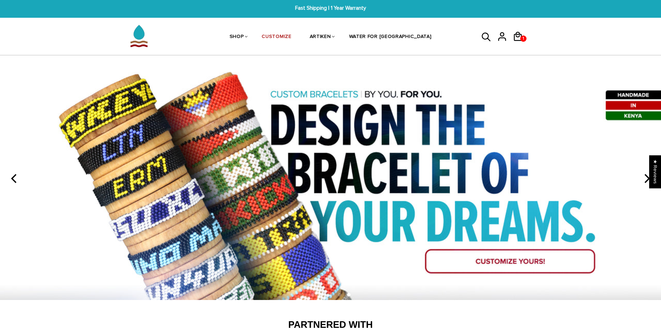
scroll to position [0, 0]
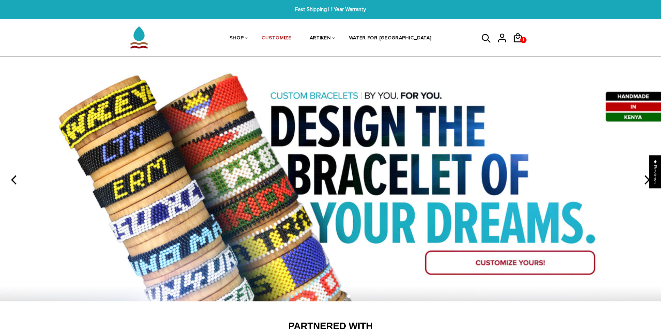
click at [10, 179] on icon "previous" at bounding box center [14, 180] width 9 height 9
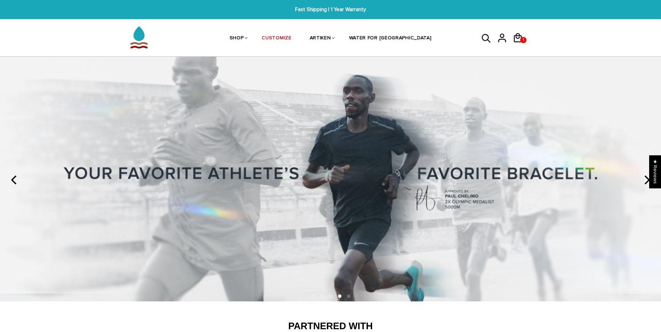
click at [10, 179] on icon "previous" at bounding box center [14, 180] width 9 height 9
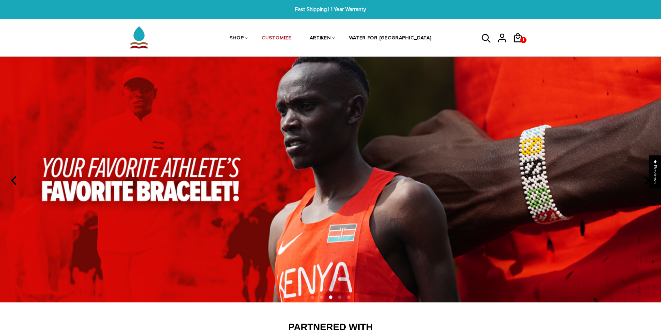
click at [10, 179] on icon "previous" at bounding box center [14, 180] width 9 height 9
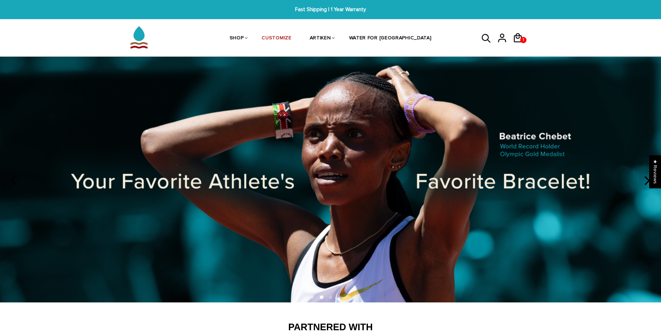
click at [10, 179] on icon "previous" at bounding box center [14, 180] width 9 height 9
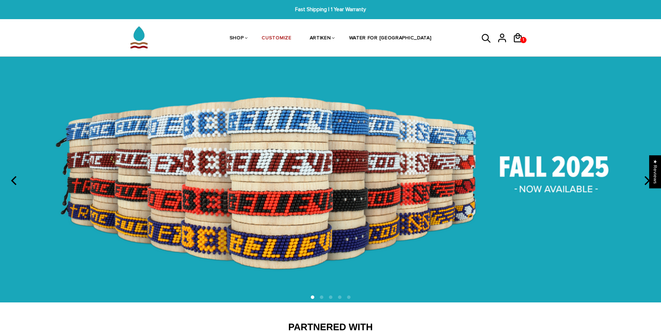
click at [10, 179] on icon "previous" at bounding box center [14, 180] width 9 height 9
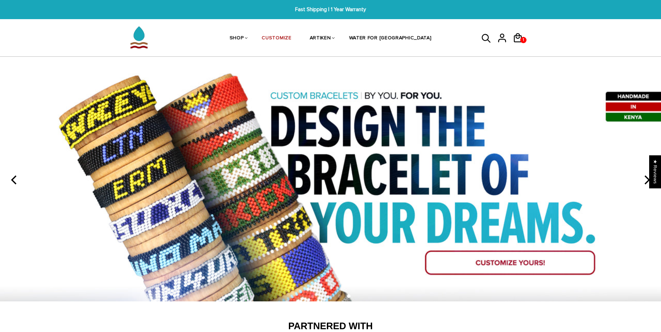
click at [10, 179] on icon "previous" at bounding box center [14, 180] width 9 height 9
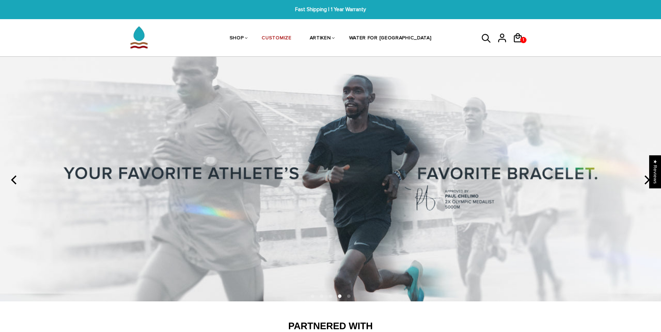
click at [10, 179] on icon "previous" at bounding box center [14, 180] width 9 height 9
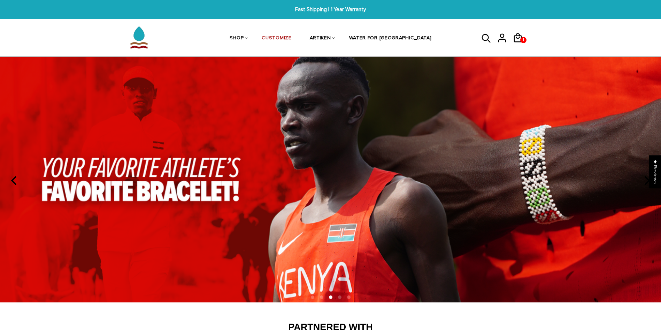
click at [10, 179] on icon "previous" at bounding box center [14, 180] width 9 height 9
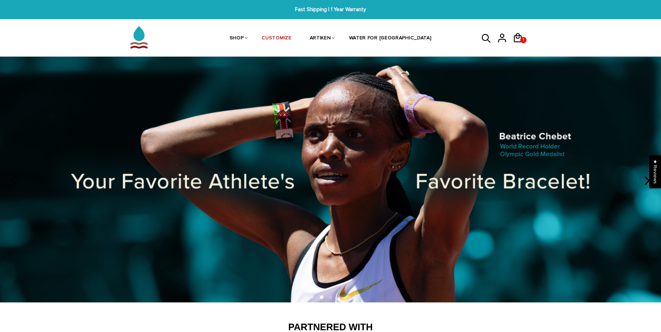
click at [10, 179] on icon "previous" at bounding box center [14, 180] width 9 height 9
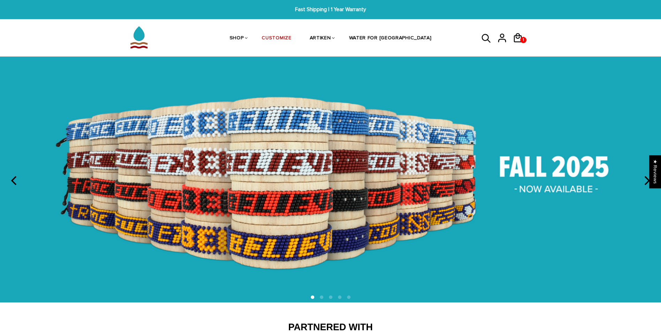
click at [10, 179] on icon "previous" at bounding box center [14, 180] width 9 height 9
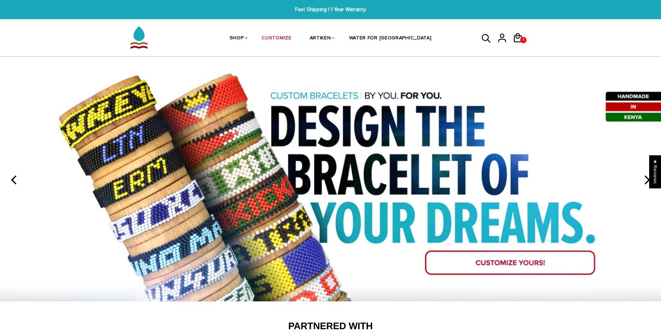
click at [10, 179] on icon "previous" at bounding box center [14, 180] width 9 height 9
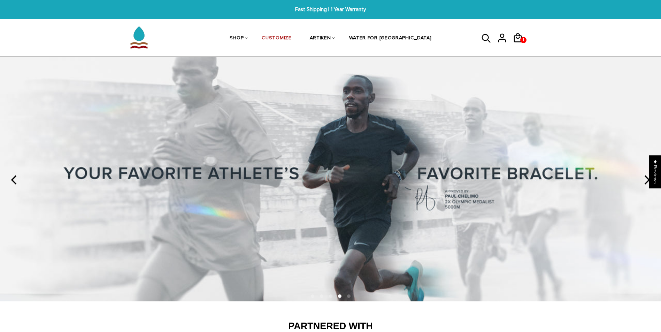
click at [10, 179] on icon "previous" at bounding box center [14, 180] width 9 height 9
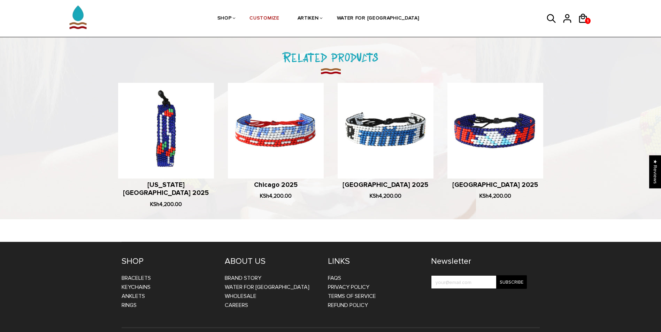
scroll to position [418, 0]
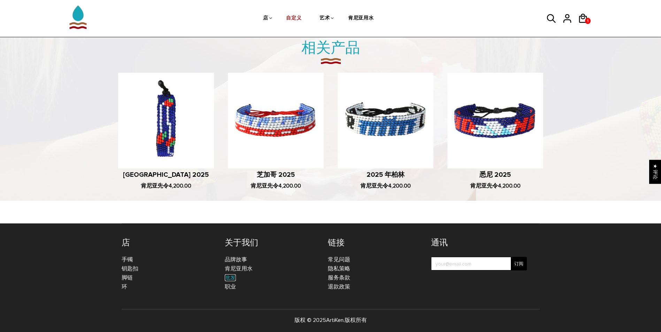
click at [232, 279] on link "批发" at bounding box center [230, 278] width 11 height 7
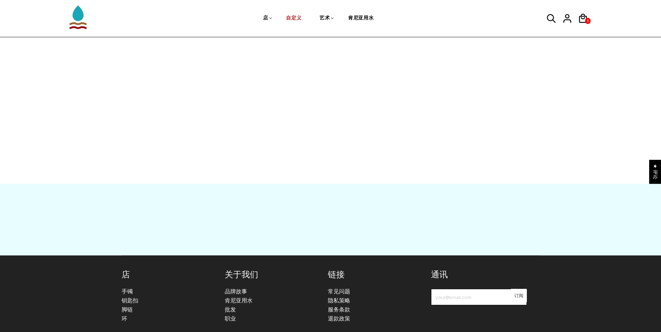
scroll to position [324, 0]
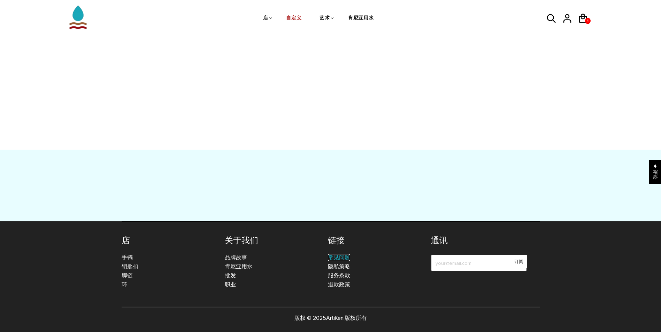
click at [338, 256] on link "常见问题" at bounding box center [339, 257] width 22 height 7
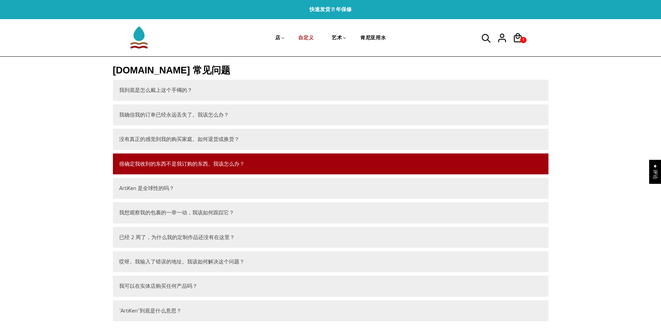
click at [249, 171] on button "很确定我收到的东西不是我订购的东西。我该怎么办？" at bounding box center [330, 164] width 435 height 21
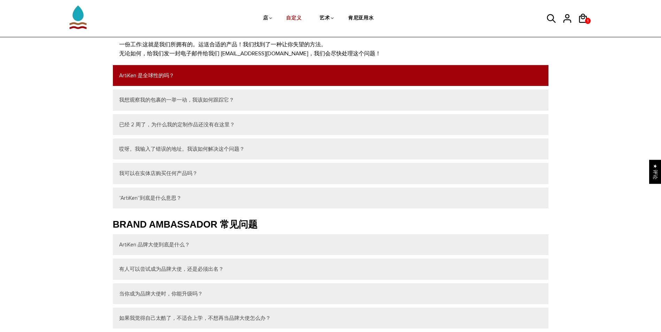
scroll to position [139, 0]
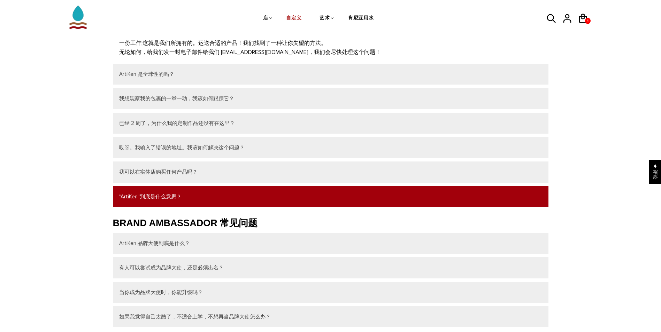
click at [276, 201] on button "“ArtiKen”到底是什么意思？" at bounding box center [330, 196] width 435 height 21
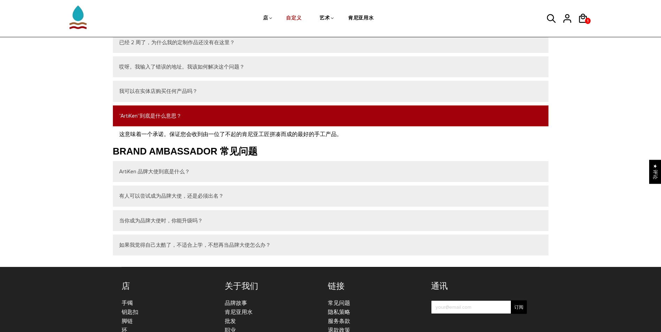
scroll to position [244, 0]
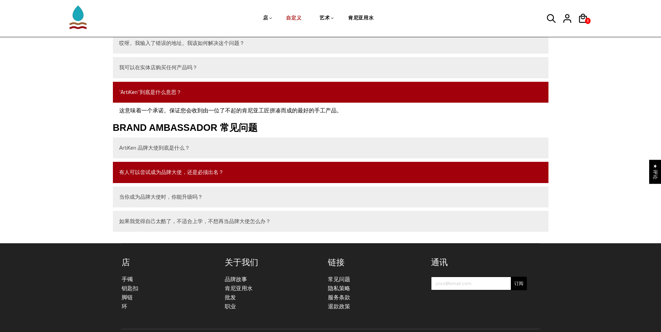
click at [306, 181] on button "有人可以尝试成为品牌大使，还是必须出名？" at bounding box center [330, 172] width 435 height 21
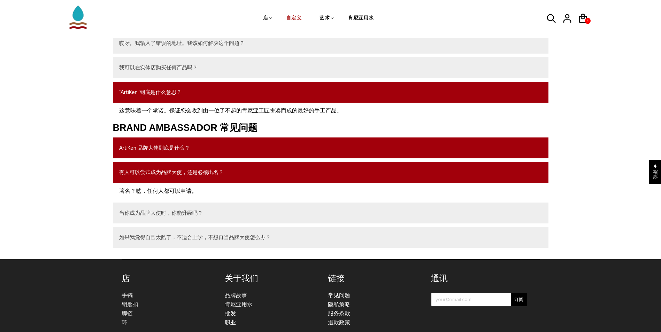
click at [307, 155] on button "ArtiKen 品牌大使到底是什么？" at bounding box center [330, 148] width 435 height 21
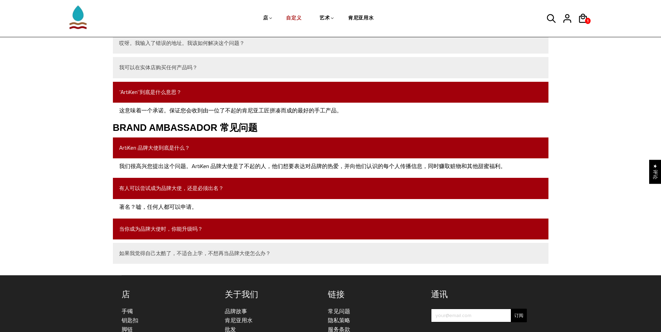
click at [302, 226] on button "当你成为品牌大使时，你能升级吗？" at bounding box center [330, 229] width 435 height 21
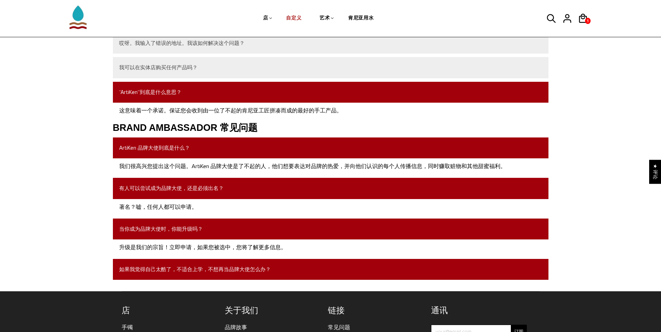
click at [310, 271] on button "如果我觉得自己太酷了，不适合上学，不想再当品牌大使怎么办？" at bounding box center [330, 269] width 435 height 21
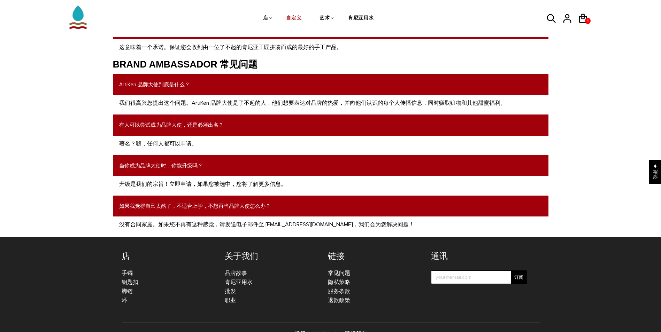
scroll to position [323, 0]
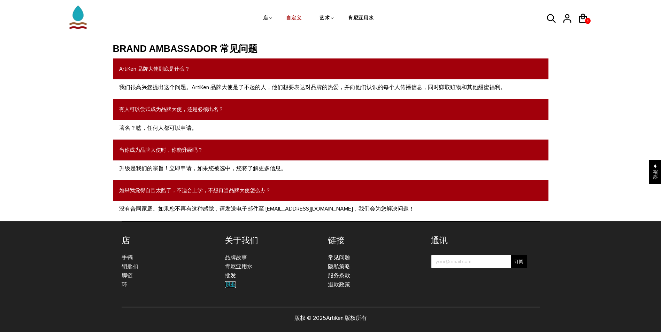
click at [234, 285] on link "职业" at bounding box center [230, 284] width 11 height 7
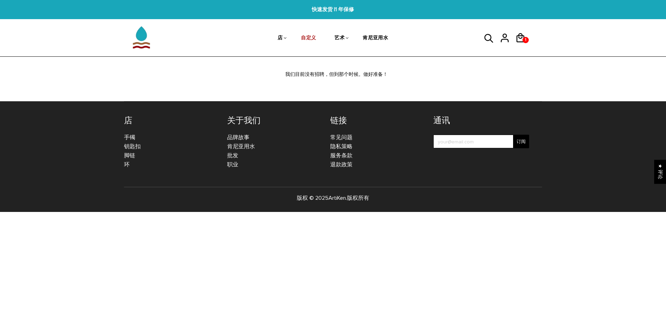
click at [123, 166] on footer "店 手镯 钥匙扣 脚链 环 关于我们 品牌故事 肯尼亚用水 批发 职业 链接 常见问题 隐私策略 服务条款 退款政策 通讯 test" at bounding box center [333, 156] width 439 height 111
click at [126, 165] on link "环" at bounding box center [127, 164] width 6 height 7
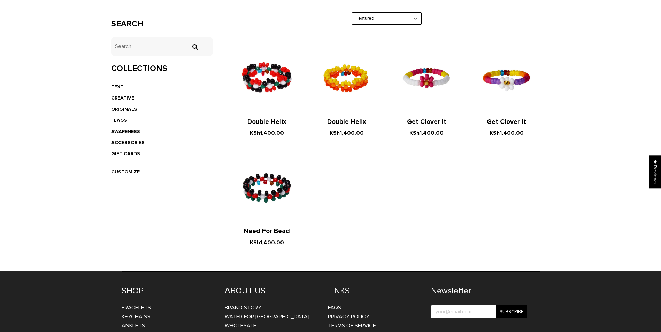
scroll to position [197, 0]
